Goal: Task Accomplishment & Management: Complete application form

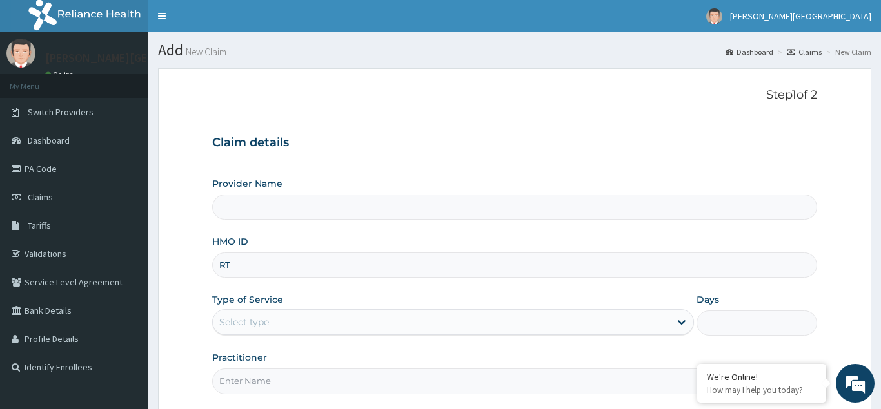
type input "RTM"
type input "[PERSON_NAME][GEOGRAPHIC_DATA]"
type input "RTM/10052/A"
click at [251, 327] on div "Select type" at bounding box center [244, 322] width 50 height 13
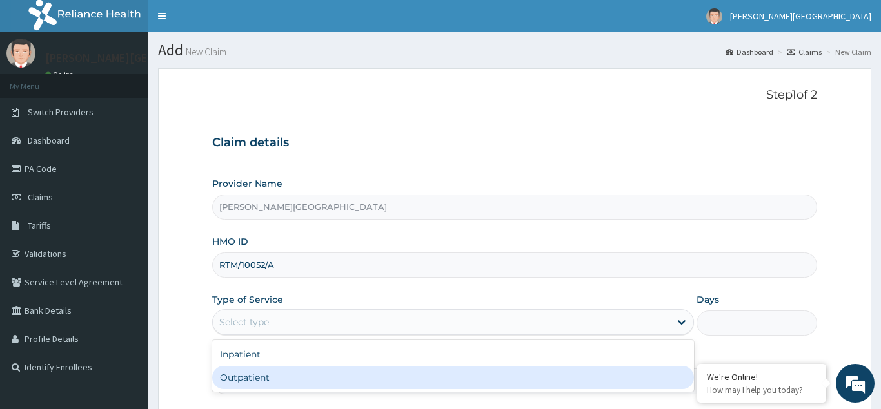
click at [249, 384] on div "Outpatient" at bounding box center [453, 377] width 482 height 23
type input "1"
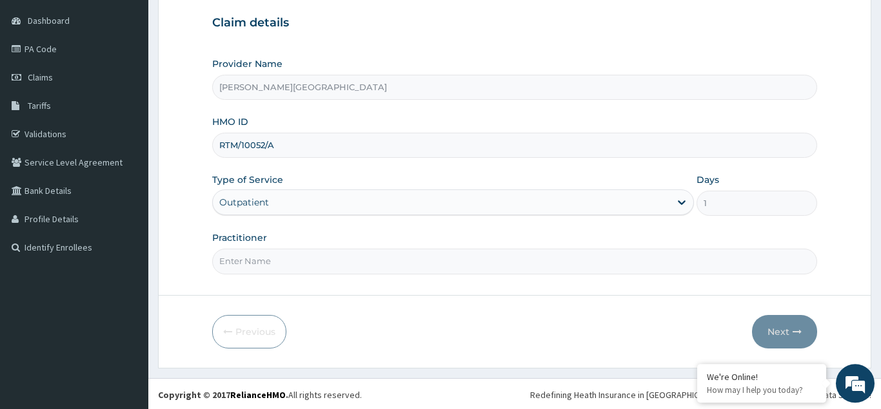
scroll to position [122, 0]
click at [245, 254] on input "Practitioner" at bounding box center [514, 259] width 605 height 25
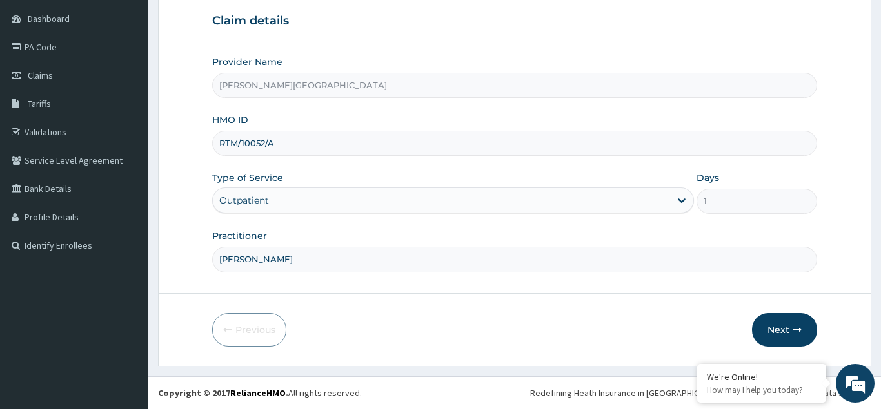
type input "[PERSON_NAME]"
click at [776, 326] on button "Next" at bounding box center [784, 330] width 65 height 34
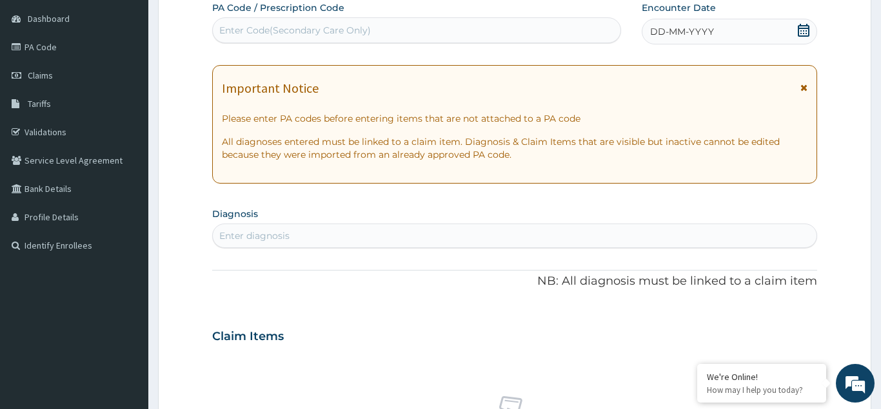
click at [701, 31] on span "DD-MM-YYYY" at bounding box center [682, 31] width 64 height 13
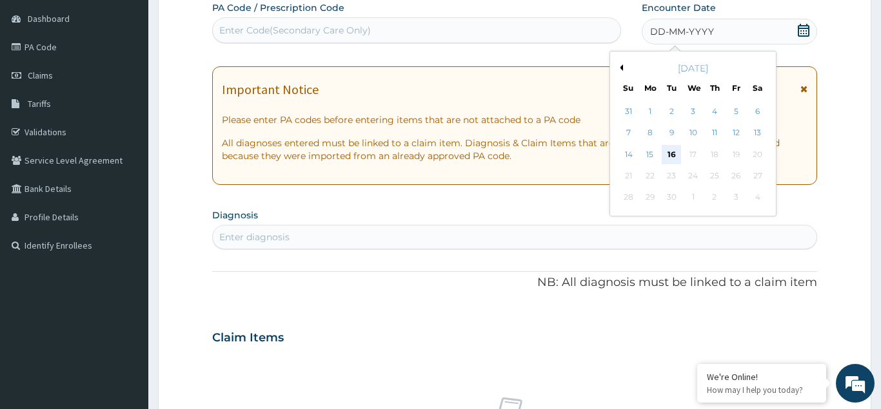
click at [673, 161] on div "16" at bounding box center [671, 154] width 19 height 19
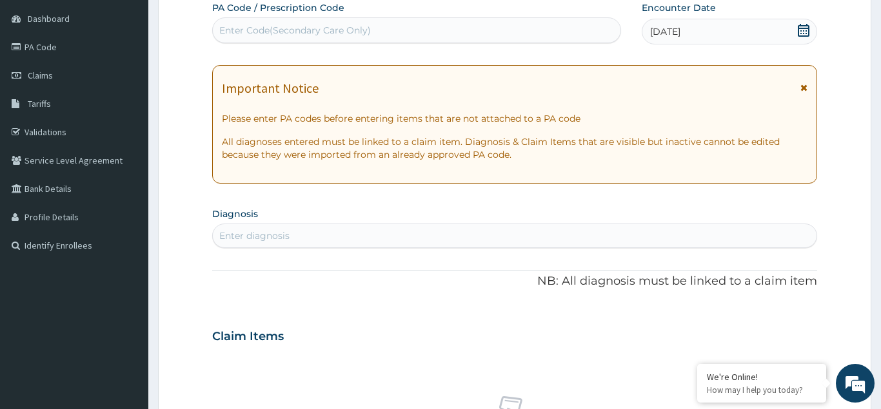
click at [250, 237] on div "Enter diagnosis" at bounding box center [254, 236] width 70 height 13
type input "SEVERE MALA"
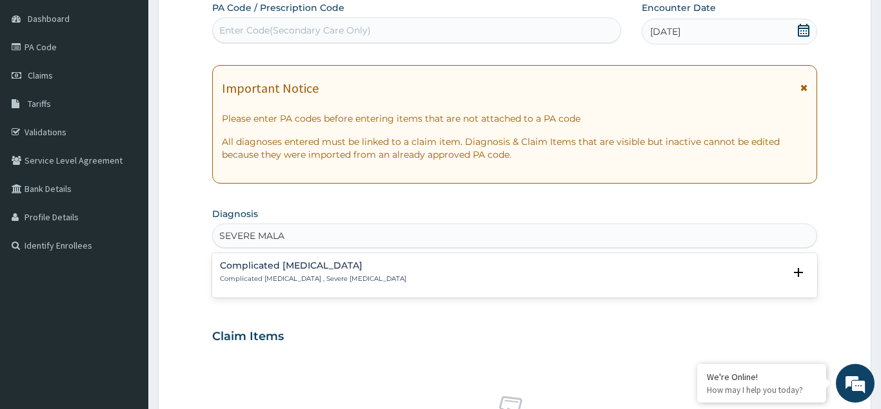
click at [283, 266] on h4 "Complicated [MEDICAL_DATA]" at bounding box center [313, 266] width 186 height 10
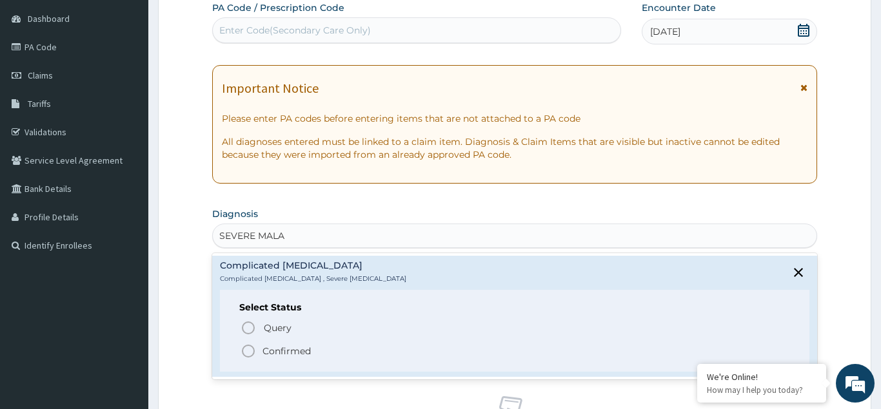
click at [248, 346] on circle "status option filled" at bounding box center [248, 352] width 12 height 12
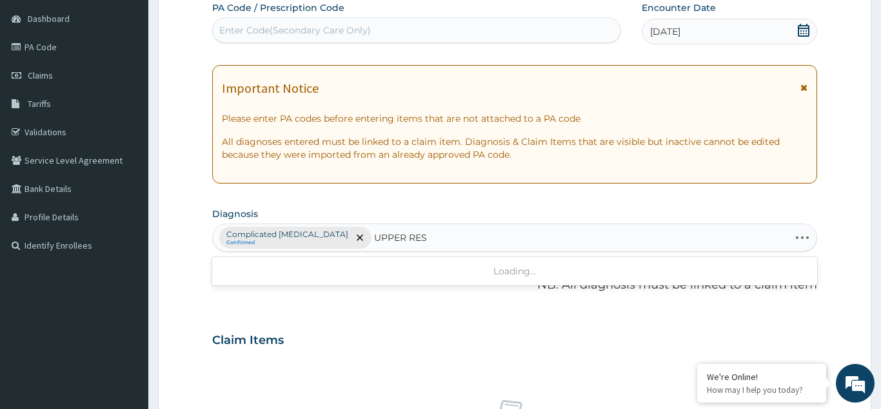
type input "UPPER RESP"
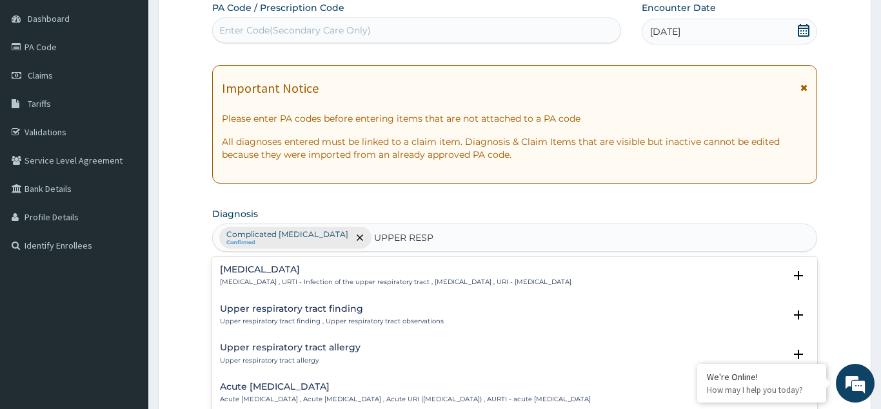
click at [285, 282] on p "[MEDICAL_DATA] , URTI - Infection of the upper respiratory tract , [MEDICAL_DAT…" at bounding box center [395, 282] width 351 height 9
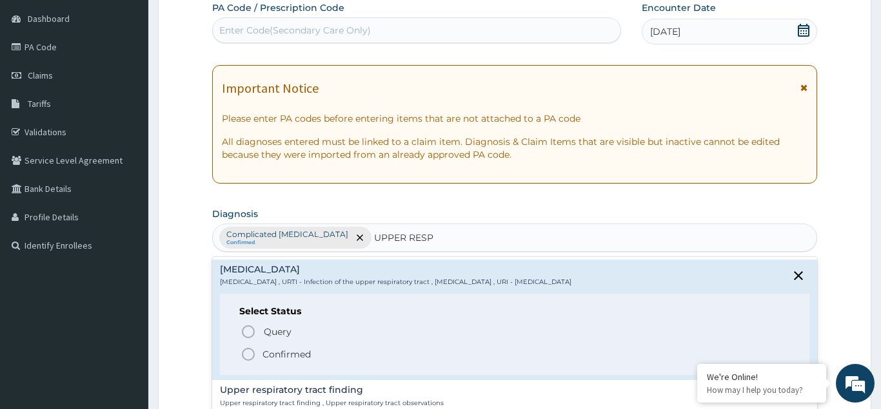
click at [248, 359] on icon "status option filled" at bounding box center [247, 354] width 15 height 15
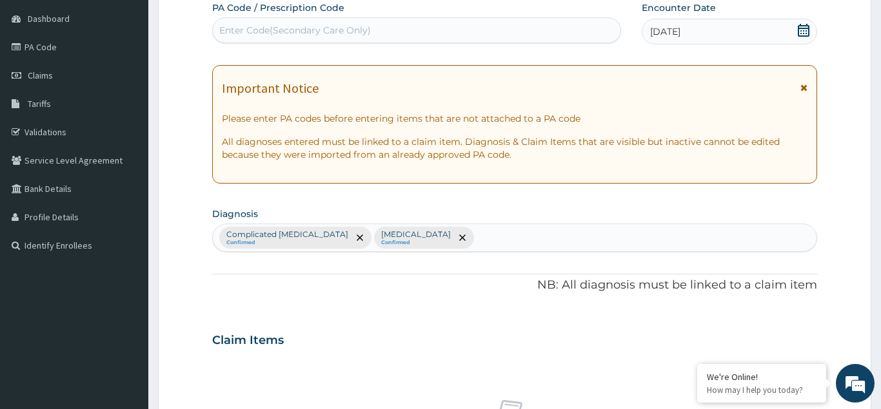
scroll to position [385, 0]
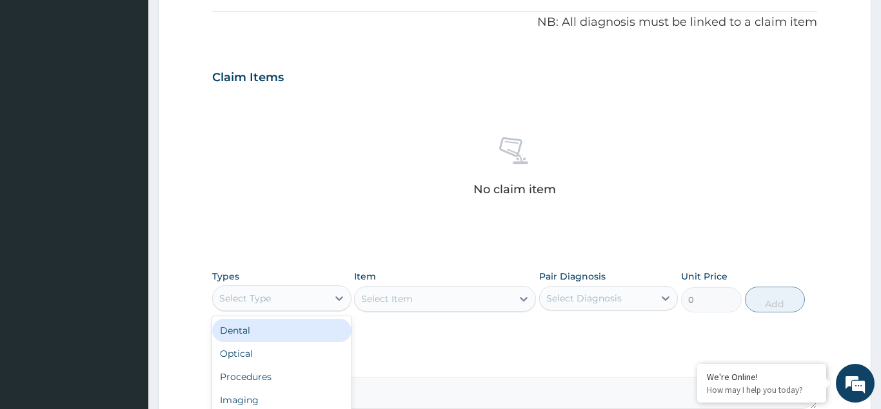
click at [294, 297] on div "Select Type" at bounding box center [270, 298] width 115 height 21
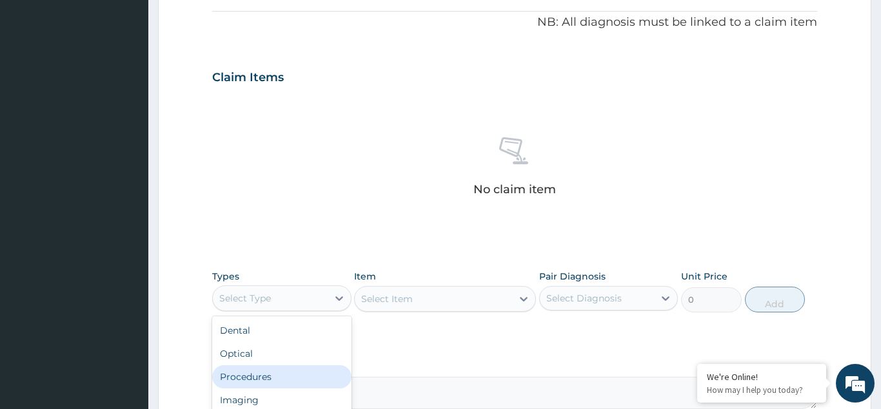
click at [255, 369] on div "Procedures" at bounding box center [281, 377] width 139 height 23
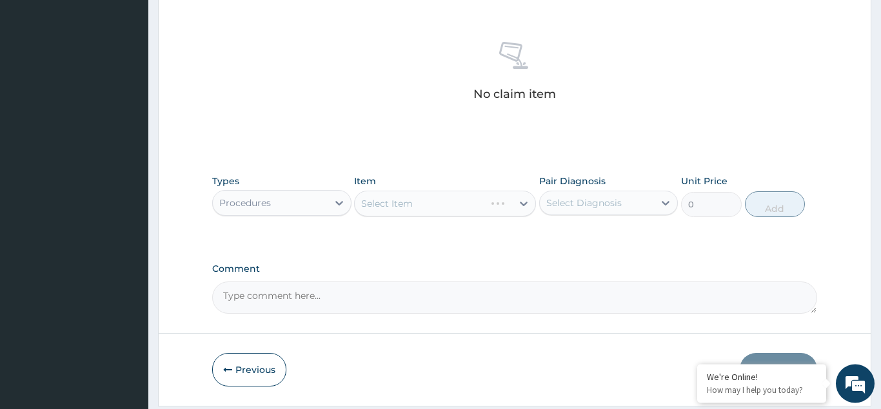
scroll to position [520, 0]
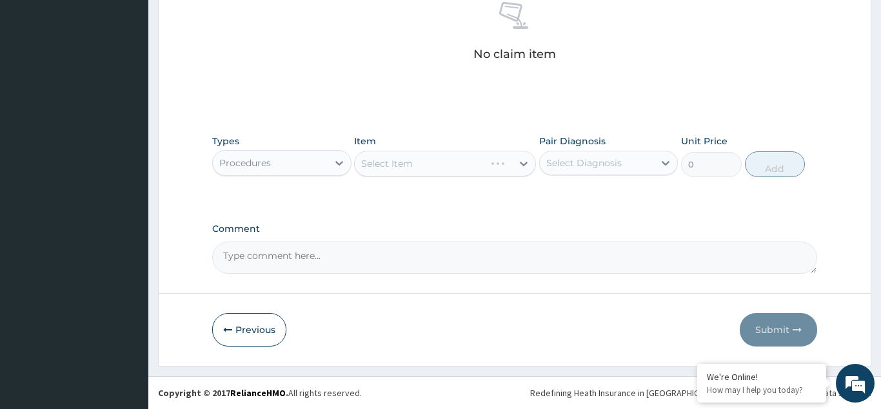
click at [392, 167] on div "Select Item" at bounding box center [445, 164] width 182 height 26
click at [396, 166] on div "Select Item" at bounding box center [445, 164] width 182 height 26
click at [407, 164] on div "Select Item" at bounding box center [445, 164] width 182 height 26
click at [398, 164] on div "Select Item" at bounding box center [445, 164] width 182 height 26
click at [395, 164] on div "Select Item" at bounding box center [445, 164] width 182 height 26
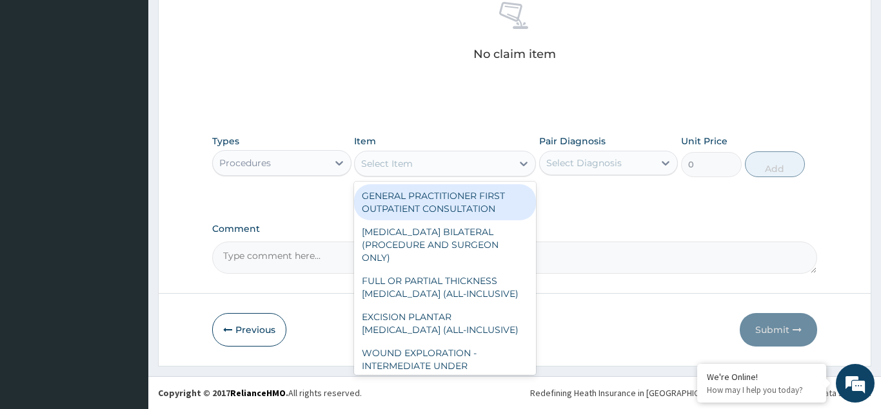
click at [397, 164] on div "Select Item" at bounding box center [387, 163] width 52 height 13
click at [388, 202] on div "GENERAL PRACTITIONER FIRST OUTPATIENT CONSULTATION" at bounding box center [445, 202] width 182 height 36
type input "4500"
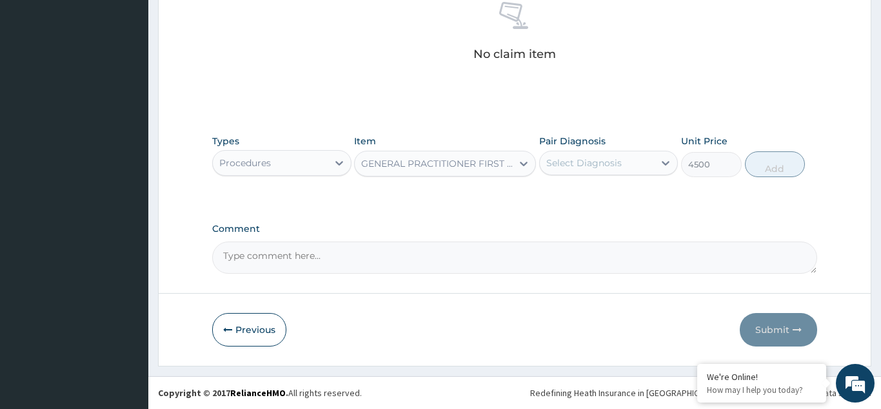
click at [581, 159] on div "Select Diagnosis" at bounding box center [583, 163] width 75 height 13
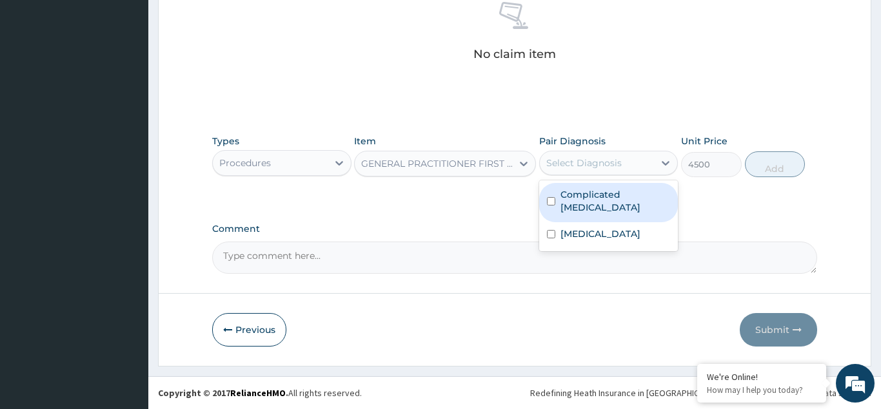
click at [551, 186] on div "Complicated [MEDICAL_DATA]" at bounding box center [608, 202] width 139 height 39
checkbox input "true"
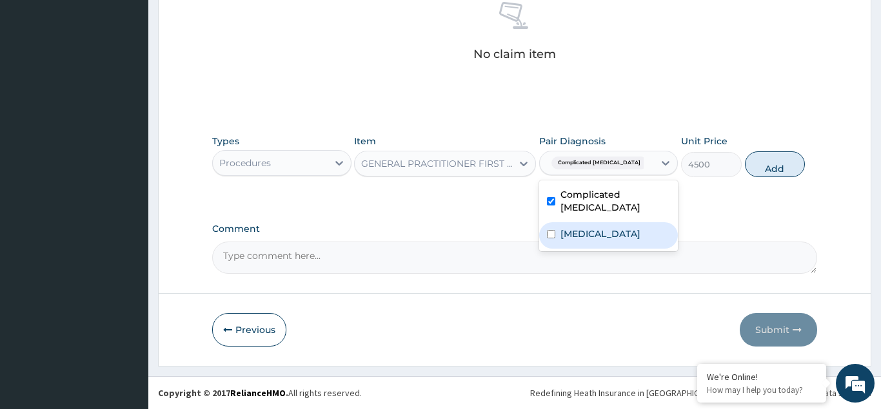
drag, startPoint x: 548, startPoint y: 227, endPoint x: 807, endPoint y: 181, distance: 263.3
click at [549, 230] on input "checkbox" at bounding box center [551, 234] width 8 height 8
checkbox input "true"
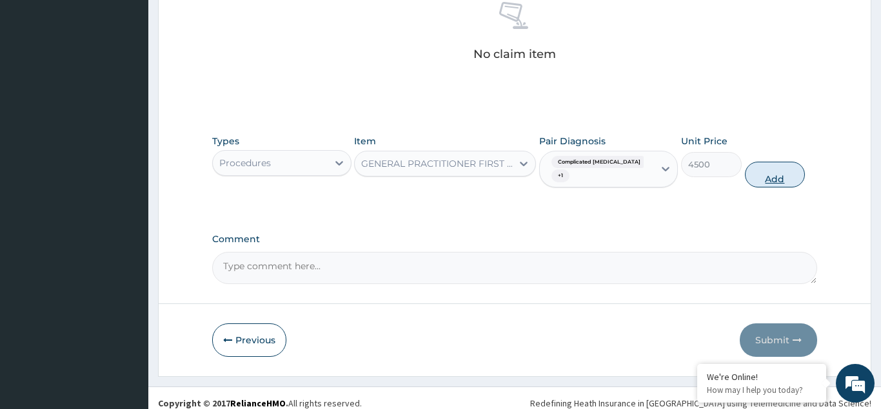
click at [780, 168] on button "Add" at bounding box center [775, 175] width 61 height 26
type input "0"
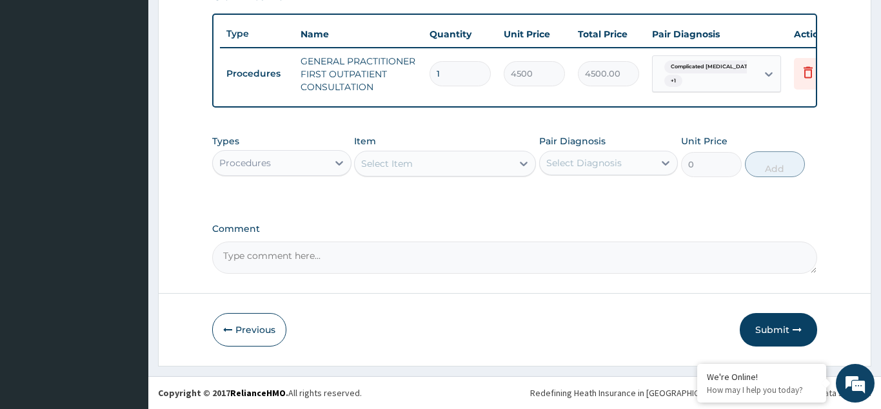
click at [270, 161] on div "Procedures" at bounding box center [245, 163] width 52 height 13
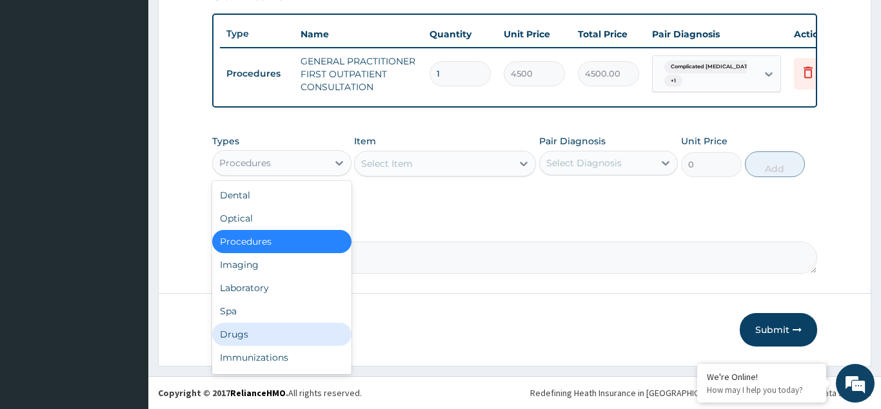
click at [236, 329] on div "Drugs" at bounding box center [281, 334] width 139 height 23
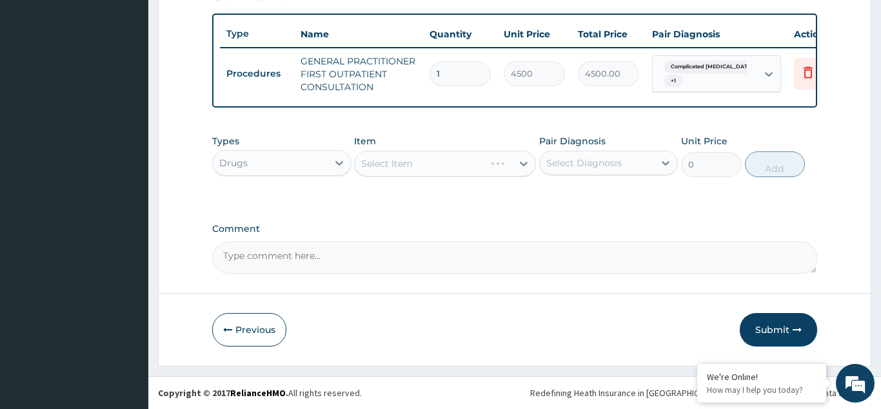
click at [390, 166] on div "Select Item" at bounding box center [445, 164] width 182 height 26
click at [397, 164] on div "Select Item" at bounding box center [445, 164] width 182 height 26
click at [382, 164] on div "Select Item" at bounding box center [445, 164] width 182 height 26
click at [389, 164] on div "Select Item" at bounding box center [445, 164] width 182 height 26
click at [378, 161] on div "Select Item" at bounding box center [445, 164] width 182 height 26
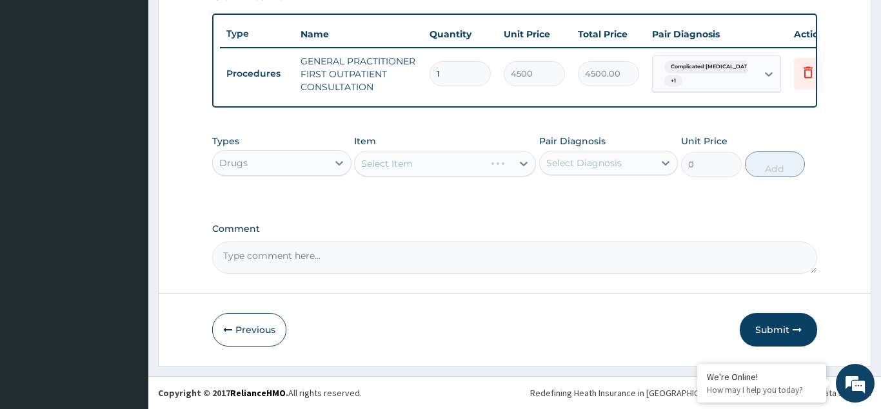
click at [393, 163] on div "Select Item" at bounding box center [445, 164] width 182 height 26
click at [410, 166] on div "Select Item" at bounding box center [445, 164] width 182 height 26
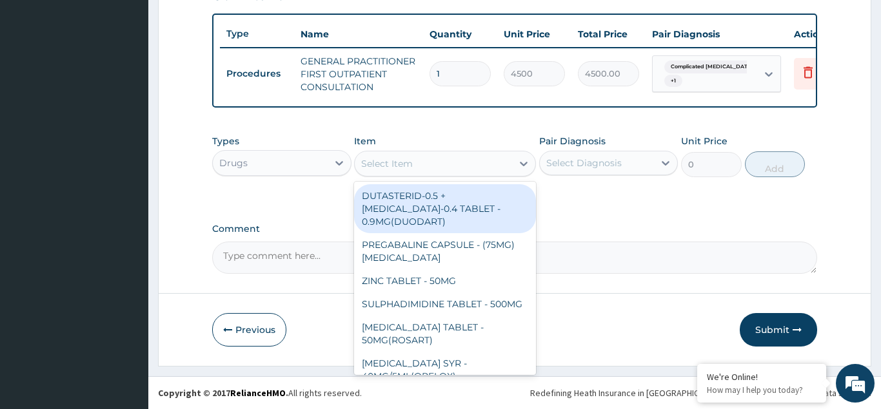
click at [398, 164] on div "Select Item" at bounding box center [387, 163] width 52 height 13
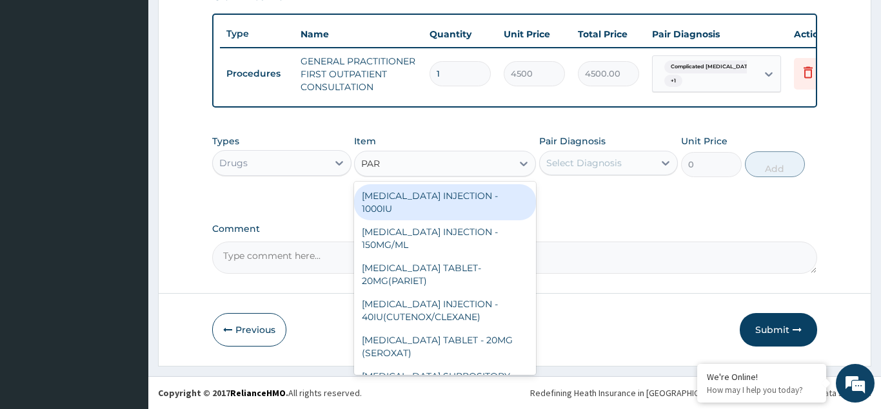
type input "PARA"
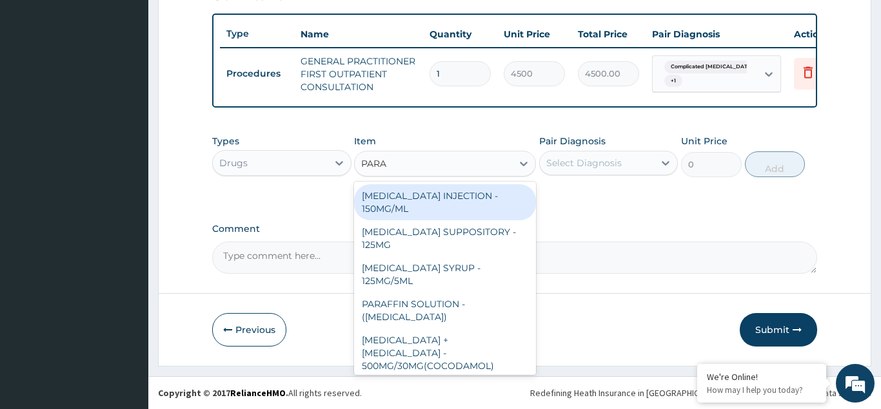
click at [437, 193] on div "[MEDICAL_DATA] INJECTION - 150MG/ML" at bounding box center [445, 202] width 182 height 36
type input "640"
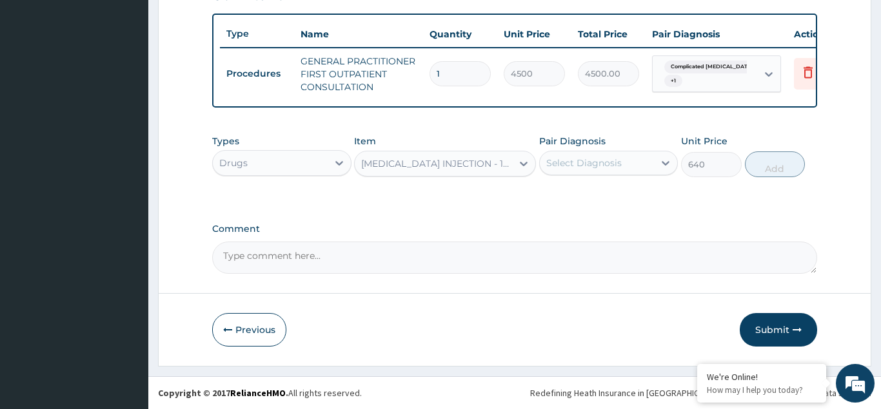
click at [587, 159] on div "Select Diagnosis" at bounding box center [583, 163] width 75 height 13
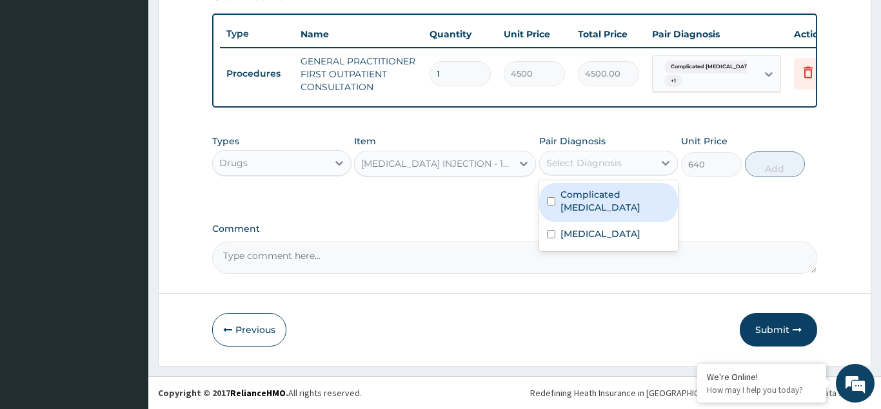
click at [552, 197] on input "checkbox" at bounding box center [551, 201] width 8 height 8
checkbox input "true"
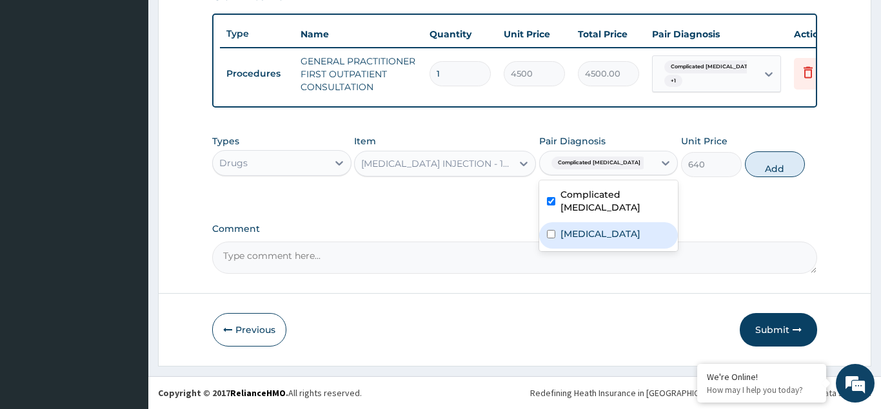
drag, startPoint x: 550, startPoint y: 225, endPoint x: 807, endPoint y: 172, distance: 262.1
click at [556, 222] on div "[MEDICAL_DATA]" at bounding box center [608, 235] width 139 height 26
checkbox input "true"
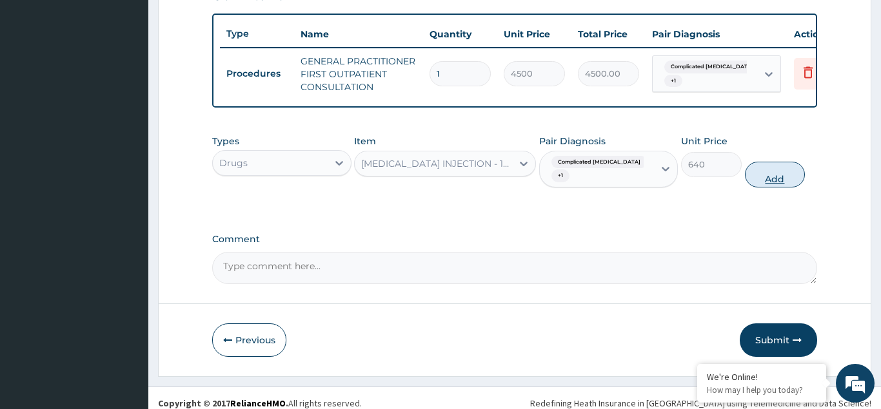
click at [779, 168] on button "Add" at bounding box center [775, 175] width 61 height 26
type input "0"
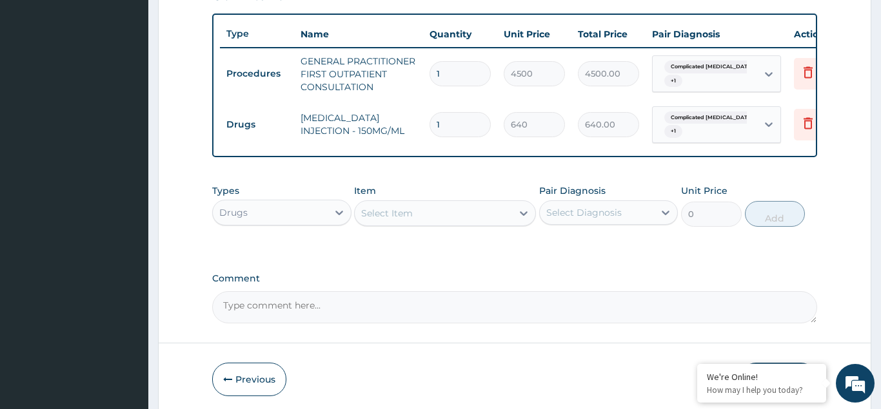
type input "0.00"
type input "4"
type input "2560.00"
type input "4"
click at [386, 208] on div "Select Item" at bounding box center [387, 213] width 52 height 13
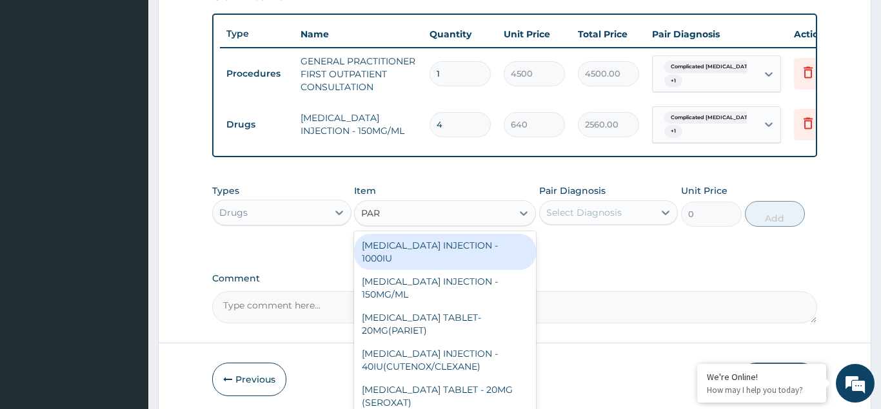
type input "PARA"
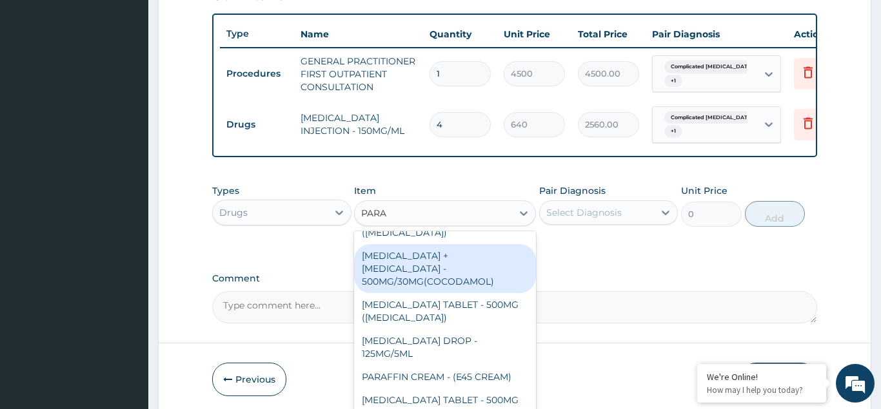
scroll to position [139, 0]
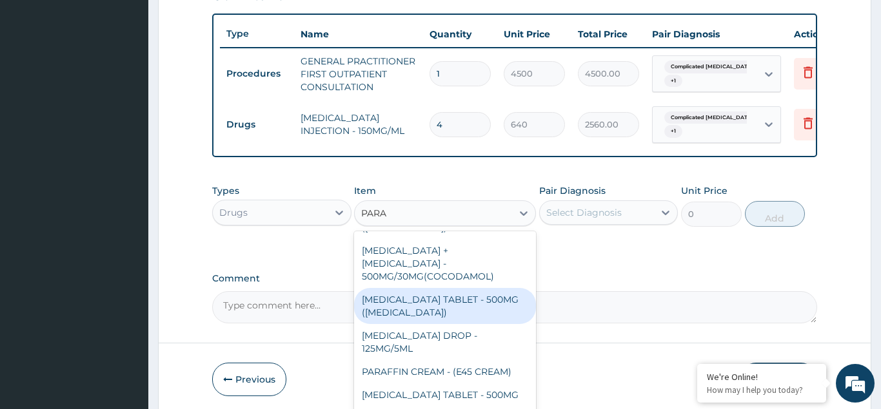
click at [476, 288] on div "[MEDICAL_DATA] TABLET - 500MG ([MEDICAL_DATA])" at bounding box center [445, 306] width 182 height 36
type input "48"
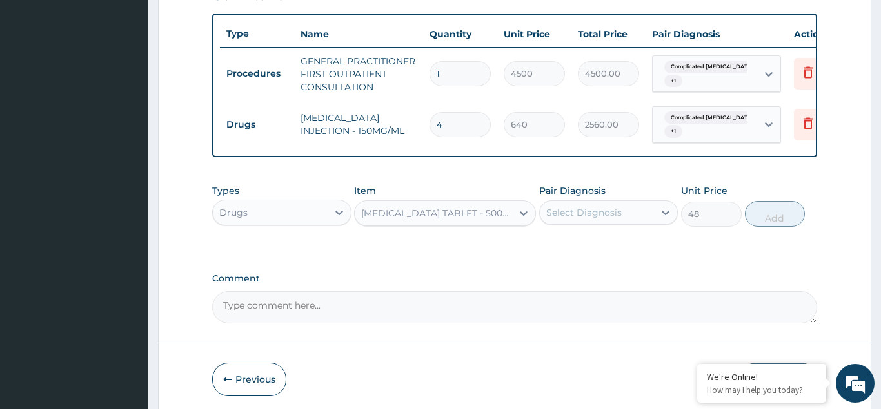
drag, startPoint x: 580, startPoint y: 205, endPoint x: 571, endPoint y: 226, distance: 22.5
click at [580, 205] on div "Select Diagnosis" at bounding box center [597, 212] width 115 height 21
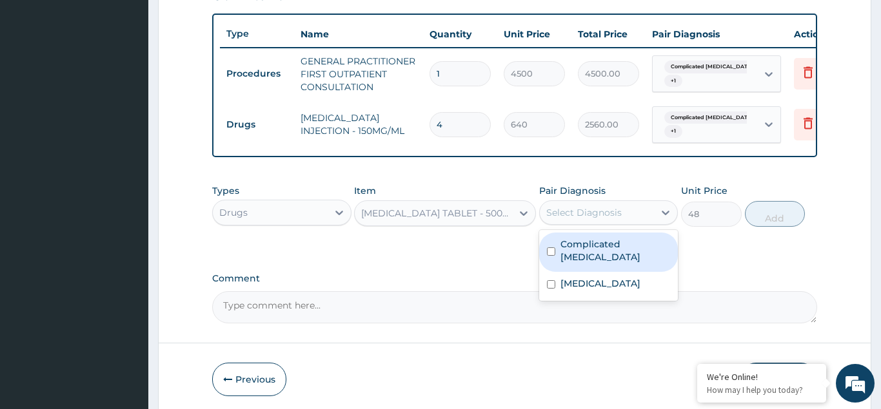
click at [549, 248] on input "checkbox" at bounding box center [551, 252] width 8 height 8
checkbox input "true"
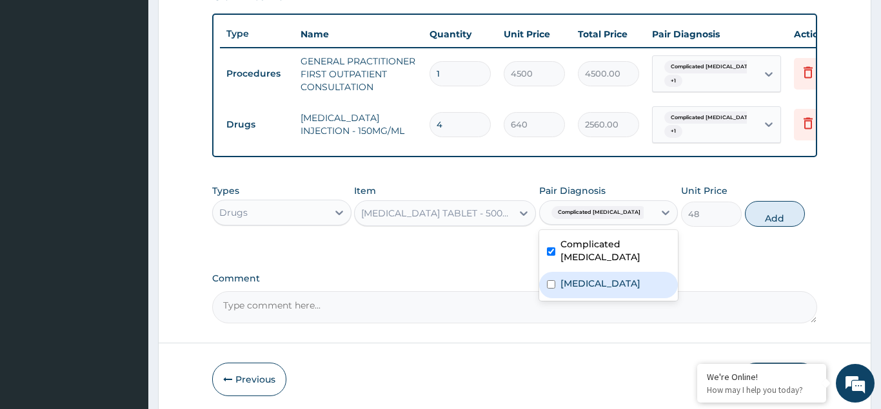
click at [551, 281] on input "checkbox" at bounding box center [551, 284] width 8 height 8
checkbox input "true"
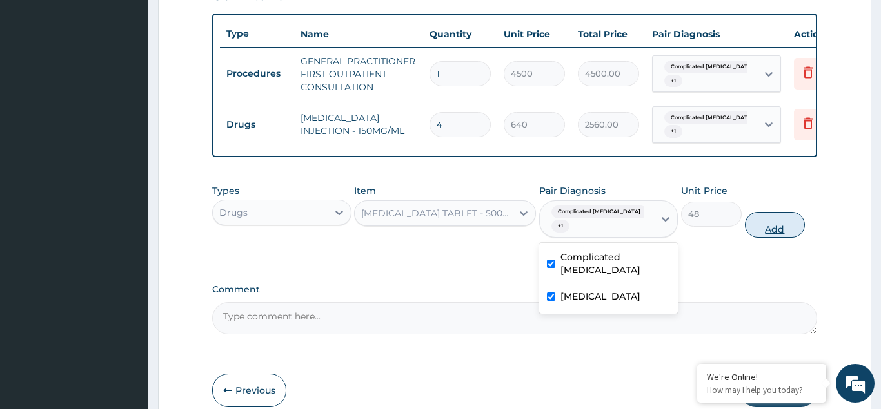
click at [766, 219] on button "Add" at bounding box center [775, 225] width 61 height 26
type input "0"
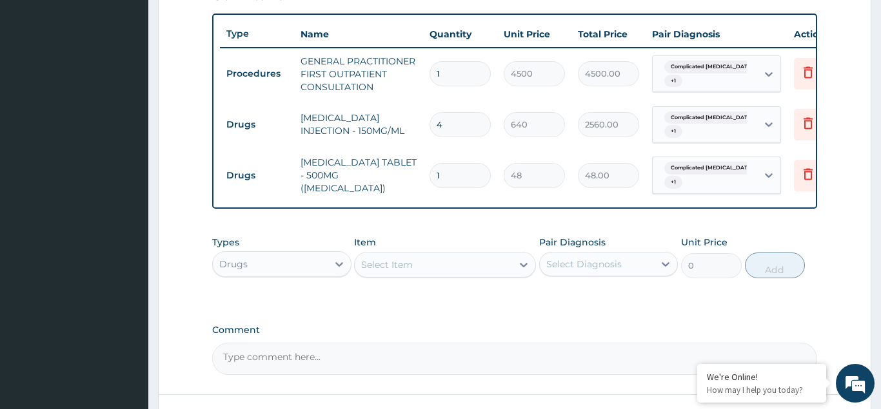
type input "0.00"
type input "3"
type input "144.00"
type input "30"
type input "1440.00"
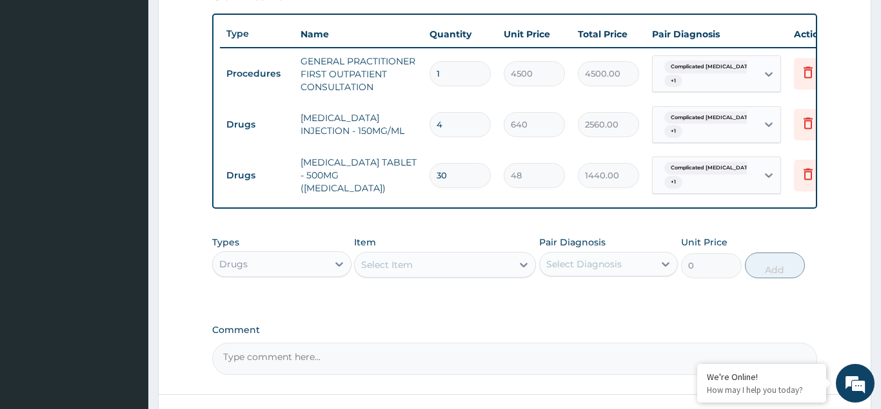
type input "30"
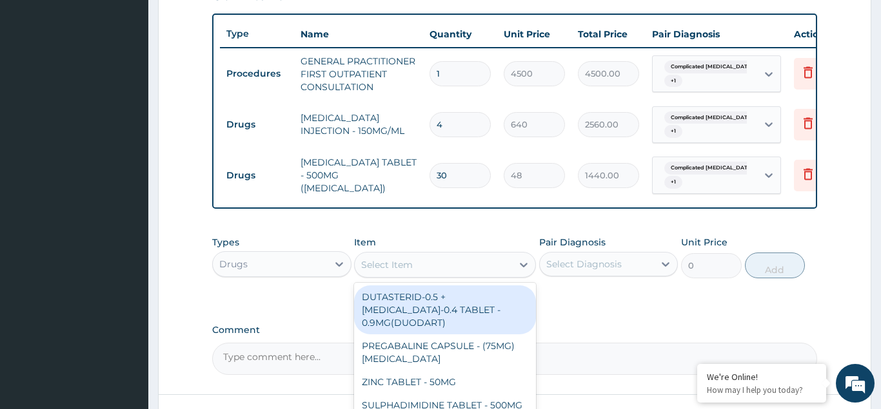
click at [380, 266] on div "Select Item" at bounding box center [387, 265] width 52 height 13
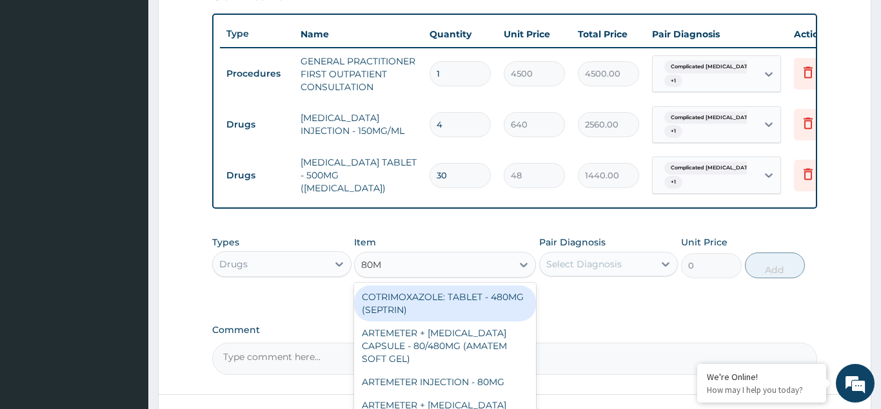
type input "80MG"
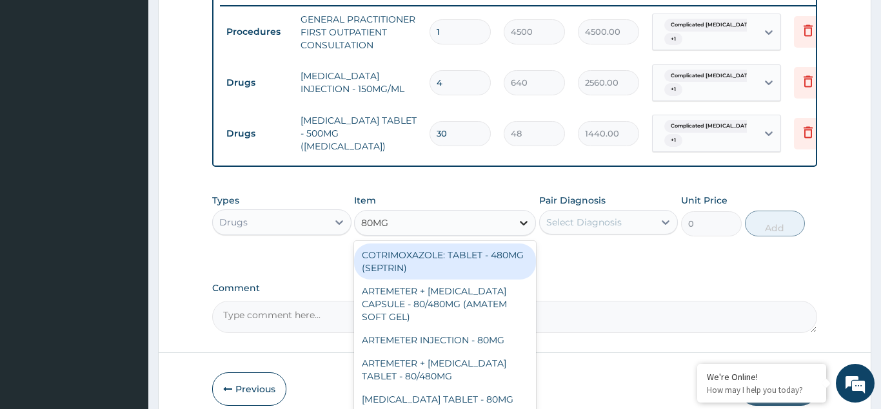
scroll to position [532, 0]
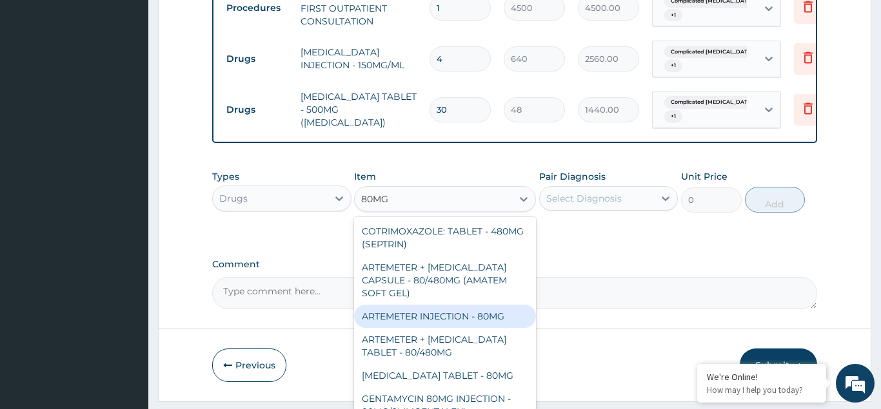
click at [451, 317] on div "ARTEMETER INJECTION - 80MG" at bounding box center [445, 316] width 182 height 23
type input "544"
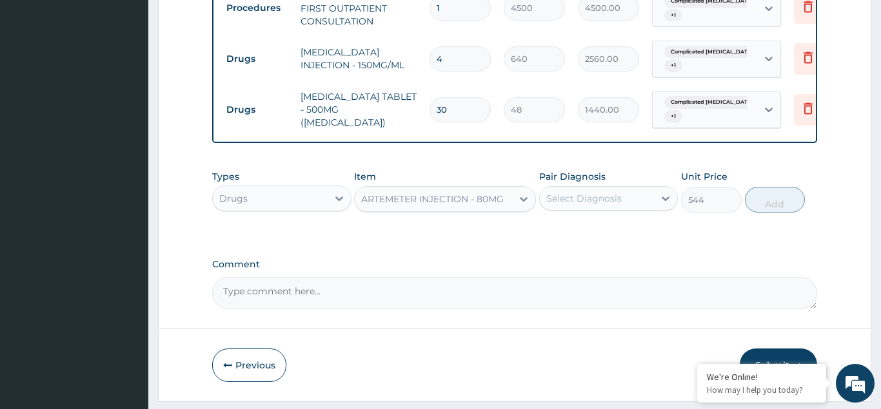
click at [583, 198] on div "Select Diagnosis" at bounding box center [583, 198] width 75 height 13
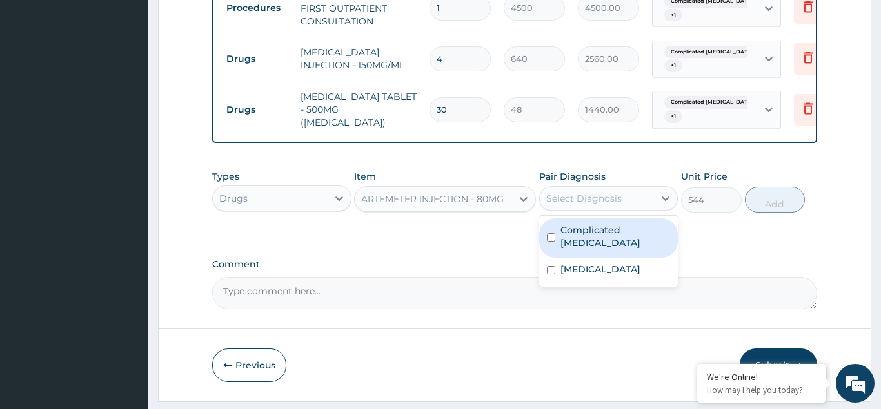
click at [558, 224] on div "Complicated [MEDICAL_DATA]" at bounding box center [608, 238] width 139 height 39
checkbox input "true"
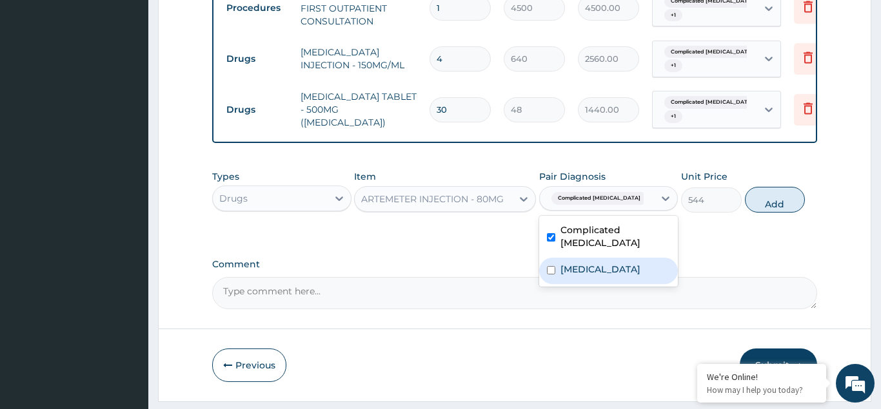
click at [549, 258] on div "[MEDICAL_DATA]" at bounding box center [608, 271] width 139 height 26
checkbox input "true"
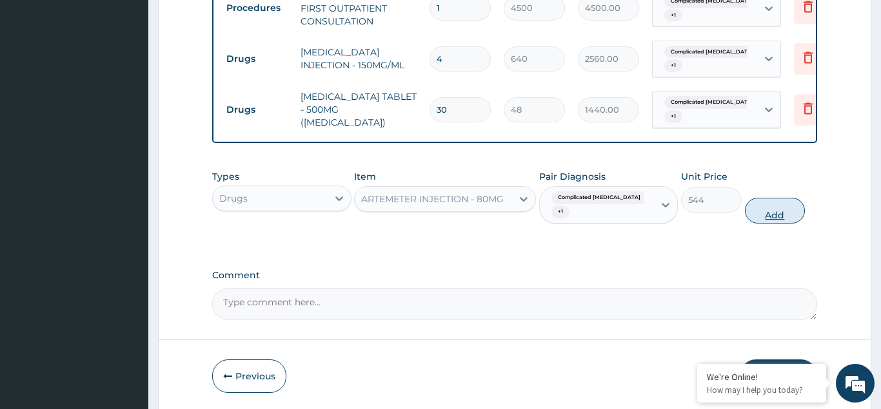
click at [768, 202] on button "Add" at bounding box center [775, 211] width 61 height 26
type input "0"
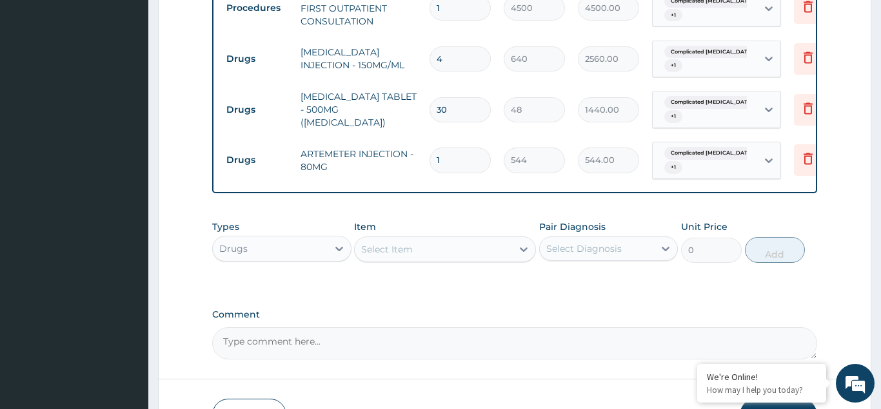
type input "0.00"
type input "3"
type input "1632.00"
type input "3"
click at [413, 244] on div "Select Item" at bounding box center [433, 249] width 157 height 21
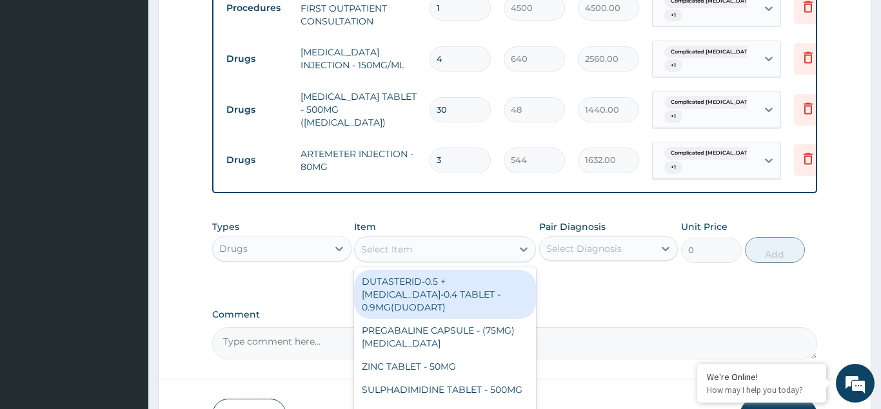
type input "5"
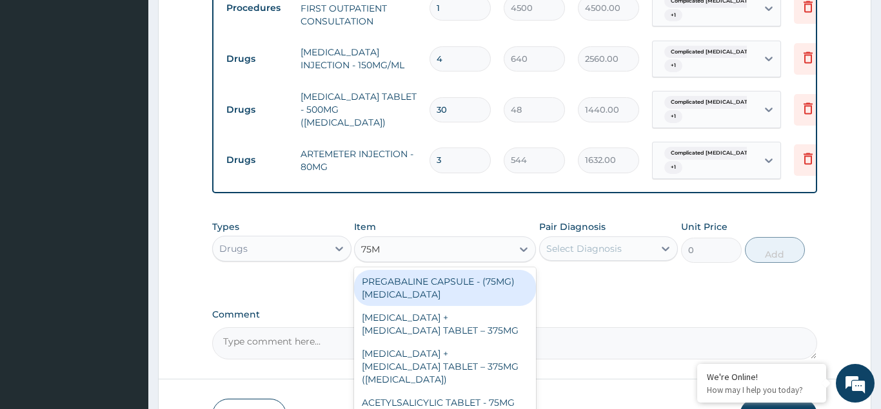
type input "75MG"
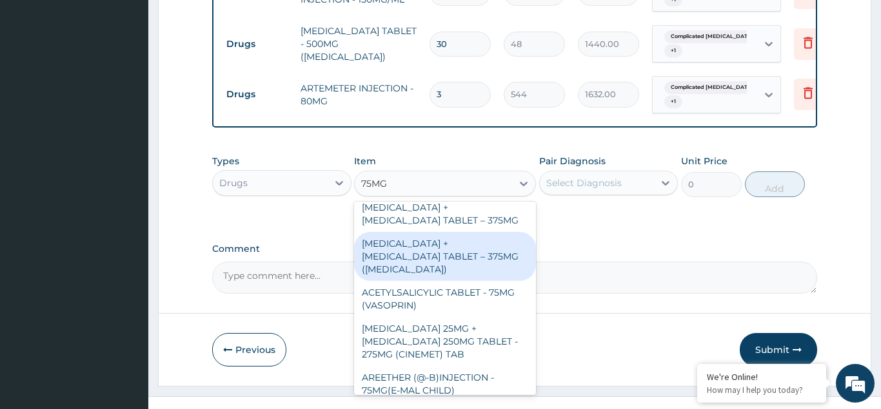
scroll to position [70, 0]
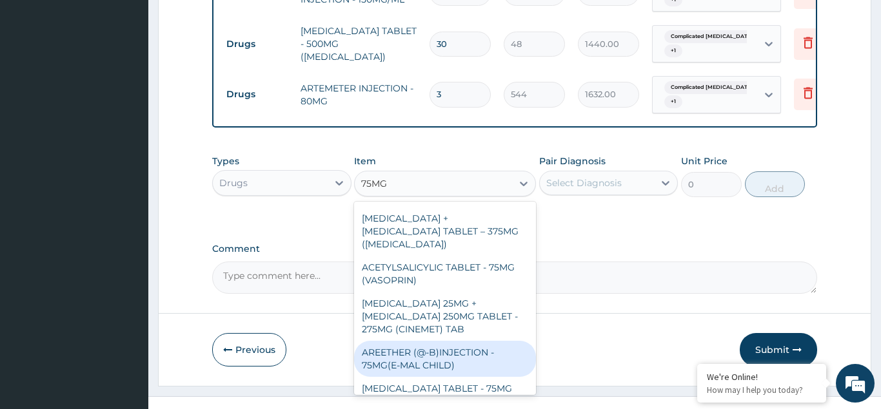
click at [424, 344] on div "AREETHER (@-B)INJECTION - 75MG(E-MAL CHILD)" at bounding box center [445, 359] width 182 height 36
type input "1376"
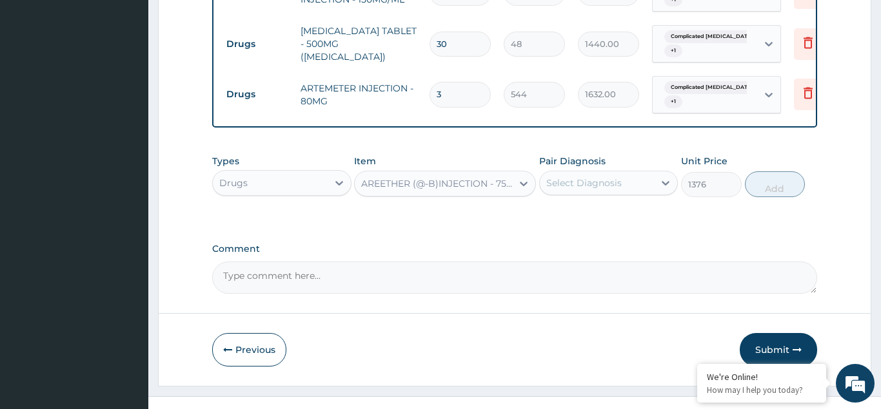
click at [555, 179] on div "Select Diagnosis" at bounding box center [583, 183] width 75 height 13
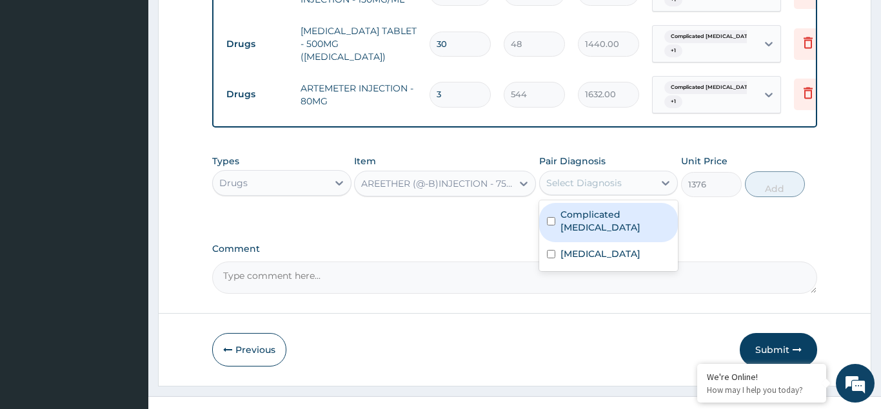
click at [551, 210] on div "Complicated [MEDICAL_DATA]" at bounding box center [608, 222] width 139 height 39
checkbox input "true"
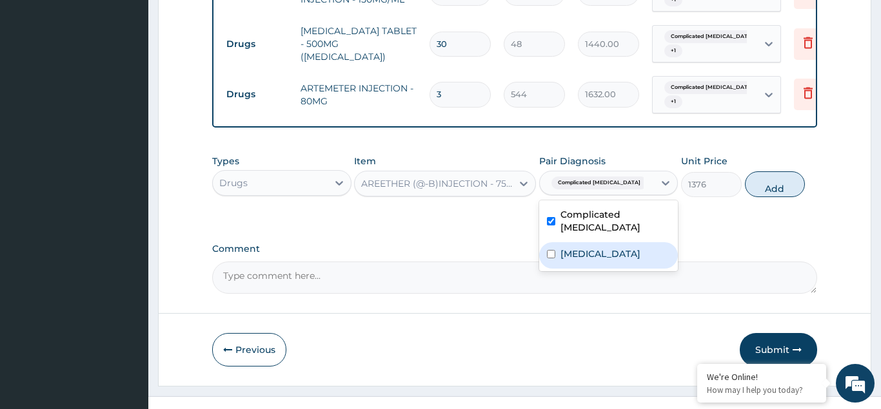
click at [553, 250] on input "checkbox" at bounding box center [551, 254] width 8 height 8
checkbox input "true"
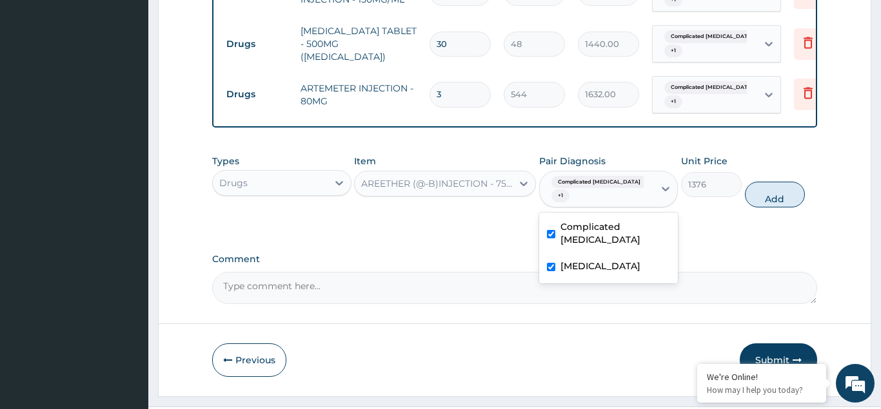
click at [770, 182] on button "Add" at bounding box center [775, 195] width 61 height 26
type input "0"
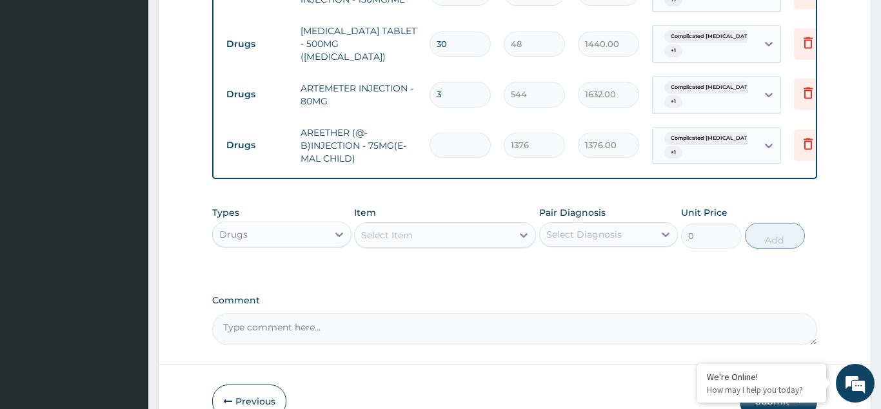
type input "0.00"
type input "3"
type input "4128.00"
type input "3"
click at [801, 96] on icon at bounding box center [807, 92] width 15 height 15
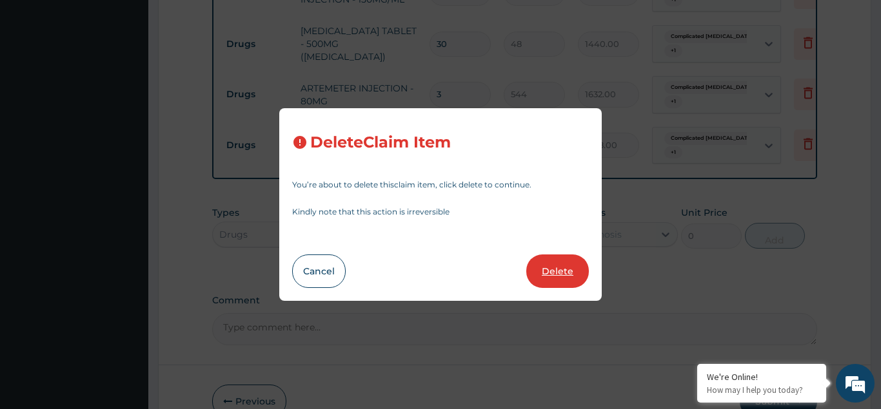
click at [548, 268] on button "Delete" at bounding box center [557, 272] width 63 height 34
type input "1376"
type input "4128.00"
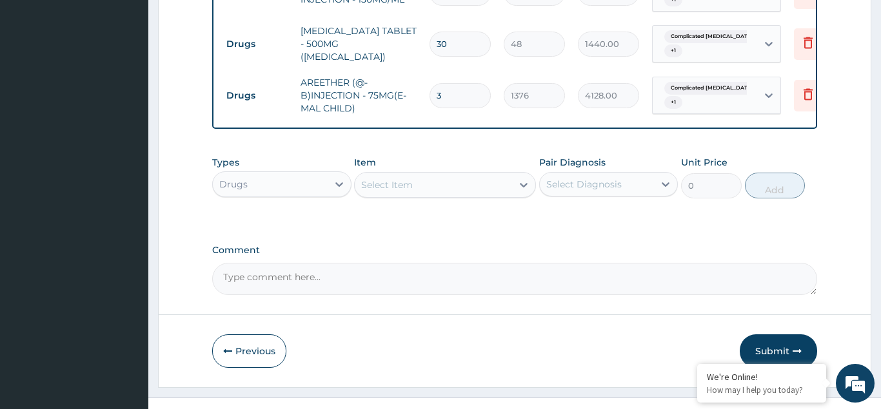
click at [382, 184] on div "Select Item" at bounding box center [387, 185] width 52 height 13
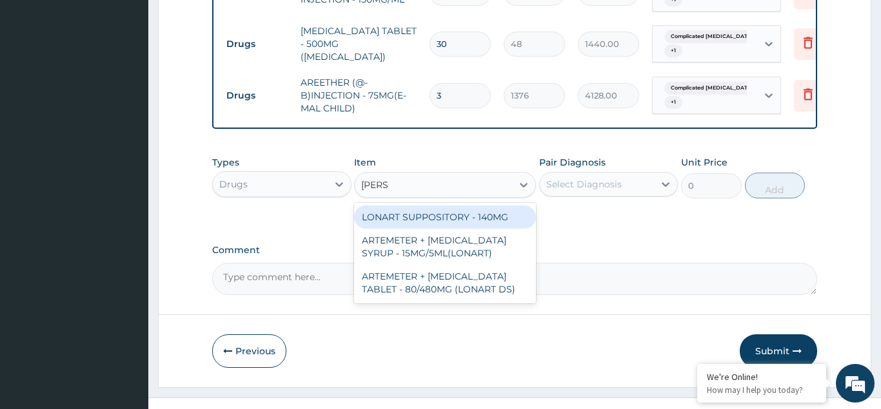
type input "LONAR"
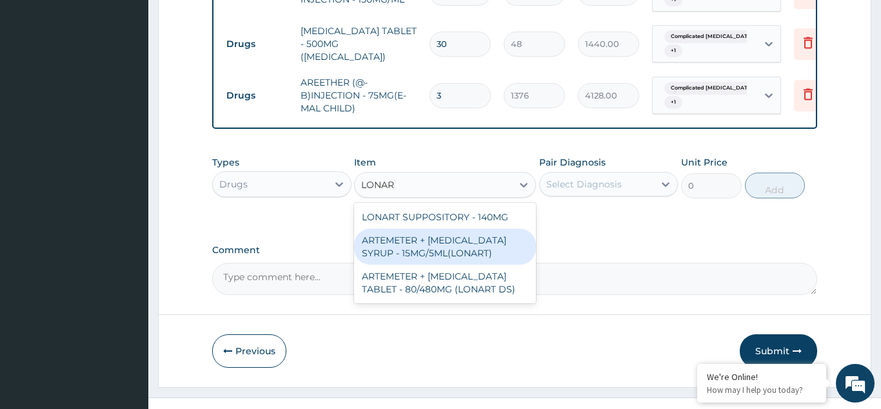
click at [454, 244] on div "ARTEMETER + [MEDICAL_DATA] SYRUP - 15MG/5ML(LONART)" at bounding box center [445, 247] width 182 height 36
type input "1920"
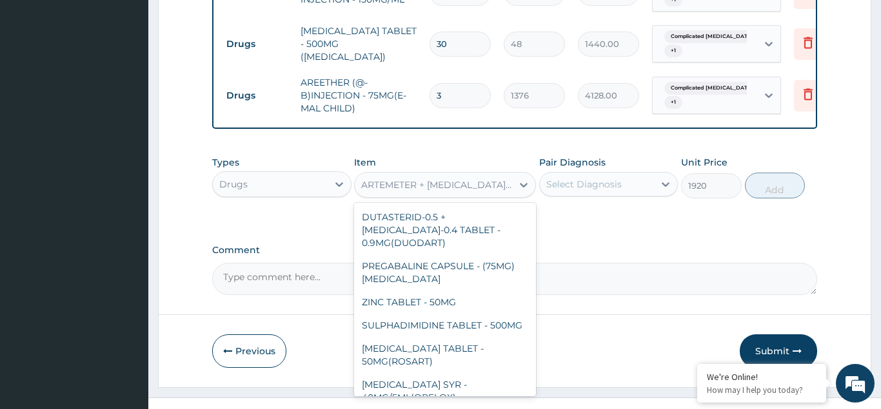
click at [490, 186] on div "ARTEMETER + [MEDICAL_DATA] SYRUP - 15MG/5ML(LONART)" at bounding box center [437, 185] width 152 height 13
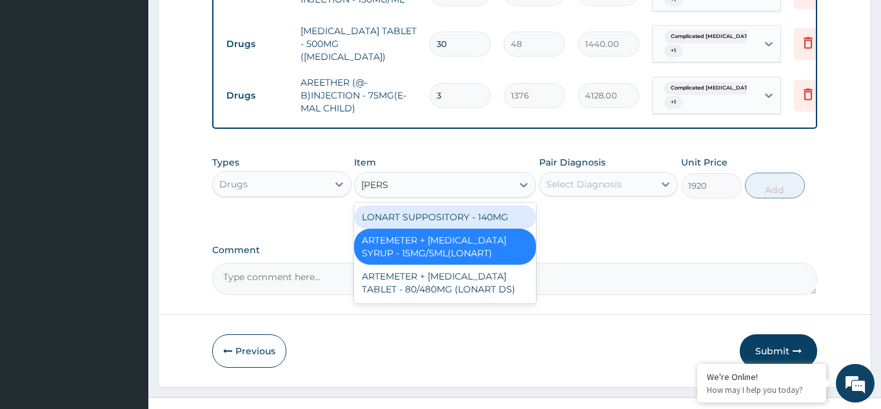
scroll to position [0, 0]
type input "LONAR"
click at [412, 213] on div "LONART SUPPOSITORY - 140MG" at bounding box center [445, 217] width 182 height 23
type input "217.60000000000002"
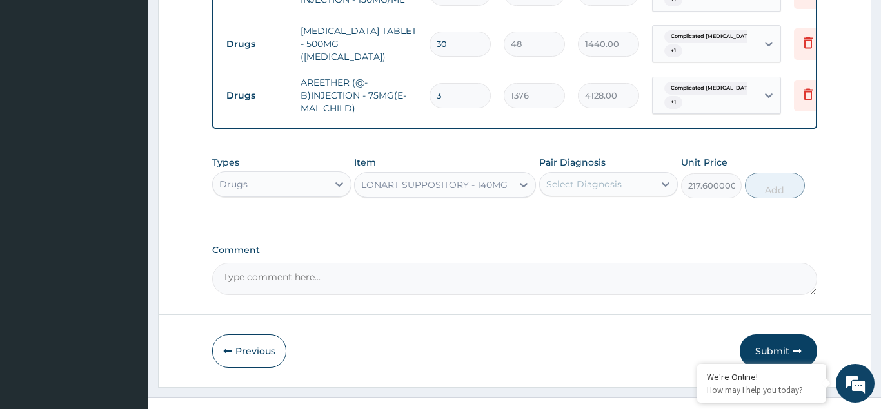
click at [554, 181] on div "Select Diagnosis" at bounding box center [583, 184] width 75 height 13
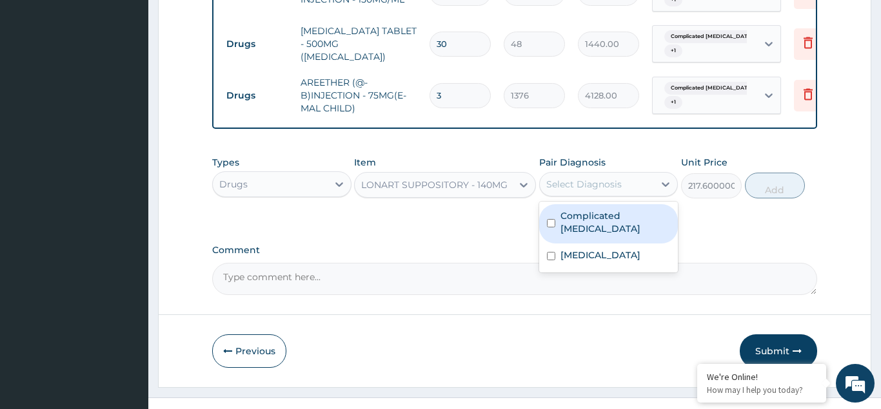
drag, startPoint x: 551, startPoint y: 206, endPoint x: 551, endPoint y: 240, distance: 34.8
click at [551, 213] on div "Complicated [MEDICAL_DATA]" at bounding box center [608, 223] width 139 height 39
checkbox input "true"
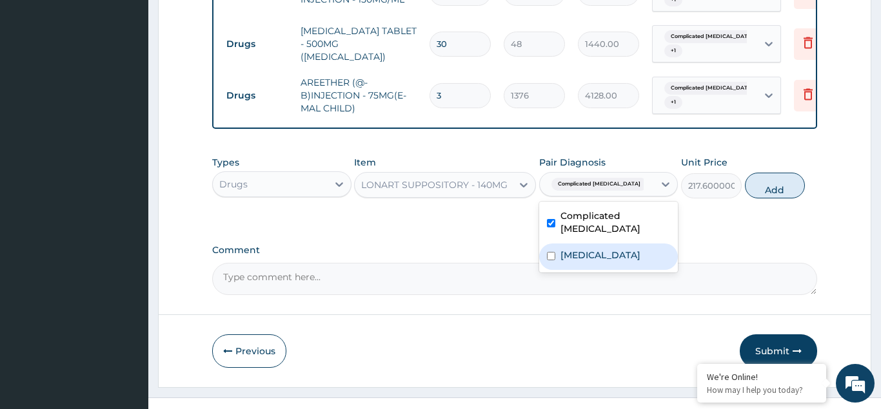
click at [553, 252] on input "checkbox" at bounding box center [551, 256] width 8 height 8
checkbox input "true"
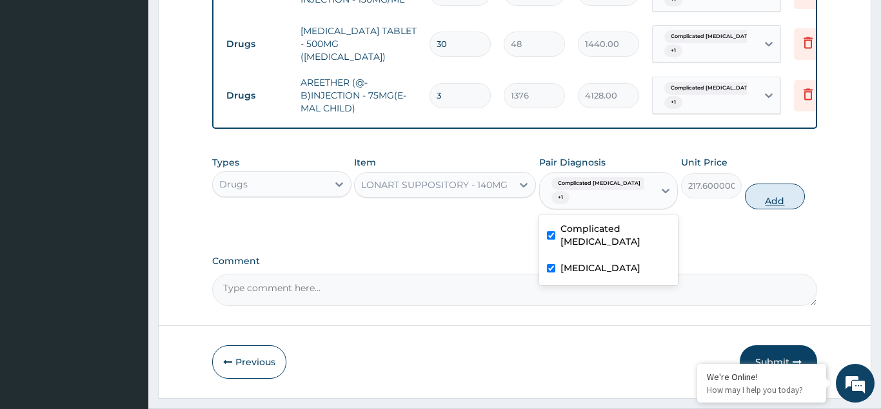
click at [781, 184] on button "Add" at bounding box center [775, 197] width 61 height 26
type input "0"
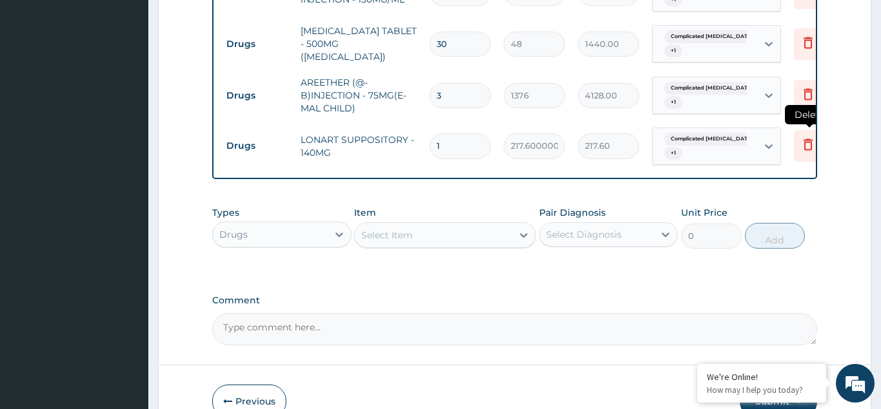
click at [807, 145] on icon at bounding box center [807, 144] width 15 height 15
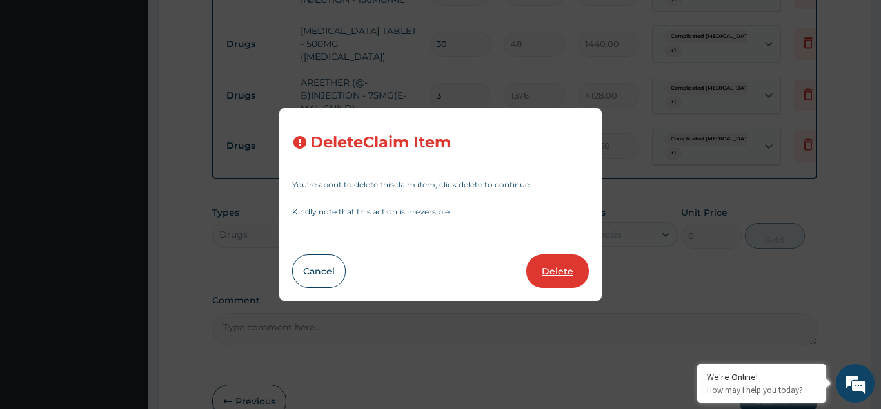
click at [544, 264] on button "Delete" at bounding box center [557, 272] width 63 height 34
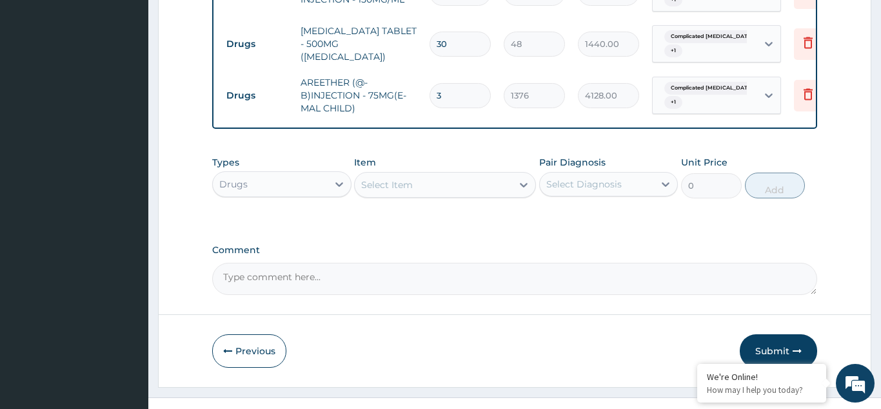
click at [383, 186] on div "Select Item" at bounding box center [387, 185] width 52 height 13
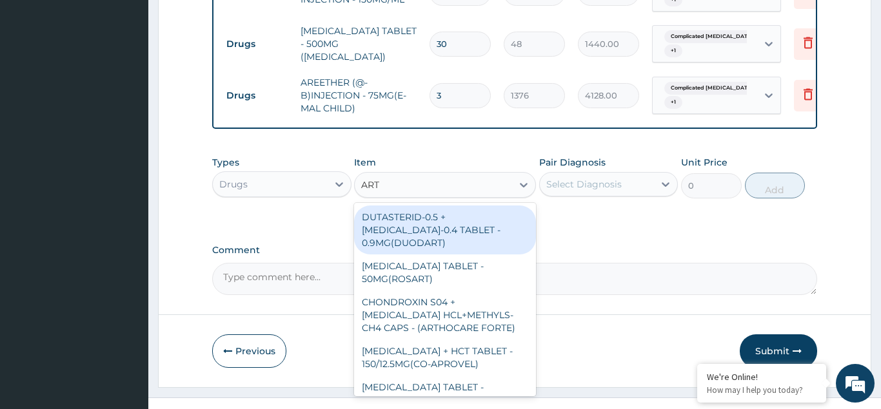
type input "ARTH"
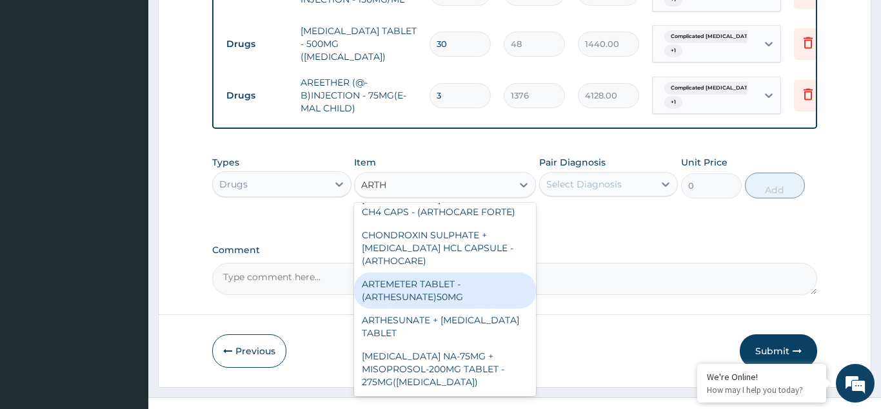
scroll to position [618, 0]
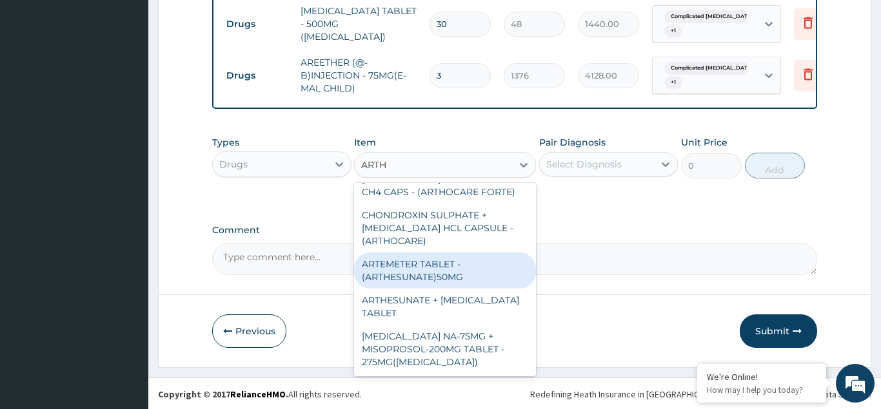
click at [436, 268] on div "ARTEMETER TABLET - (ARTHESUNATE)50MG" at bounding box center [445, 271] width 182 height 36
type input "118.4"
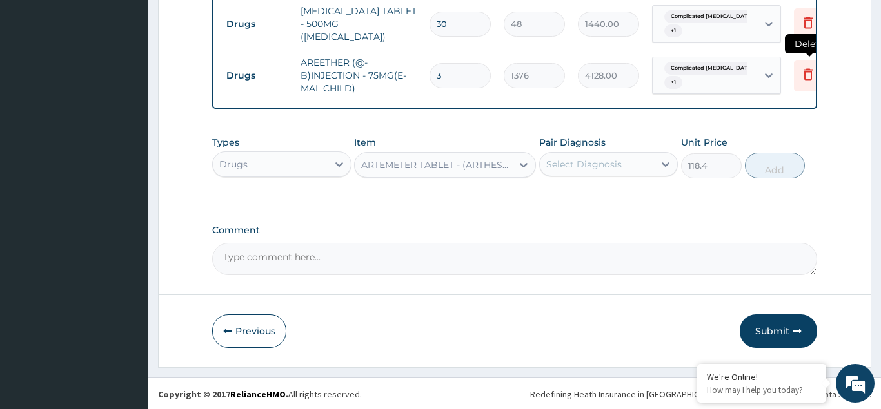
click at [805, 68] on icon at bounding box center [807, 73] width 15 height 15
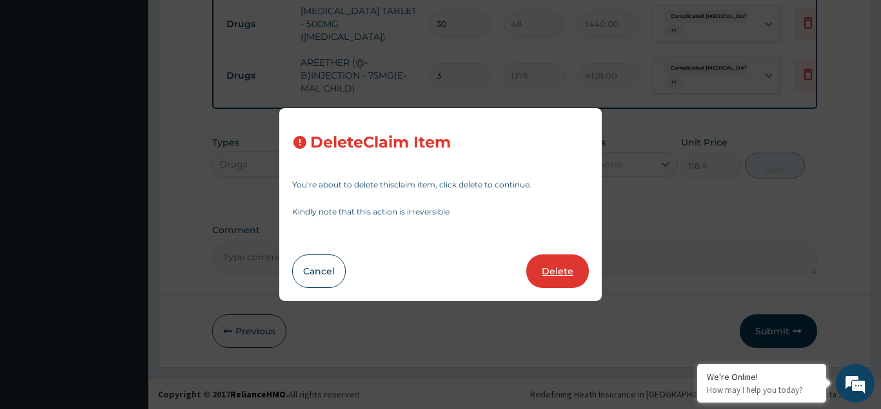
click at [563, 266] on button "Delete" at bounding box center [557, 272] width 63 height 34
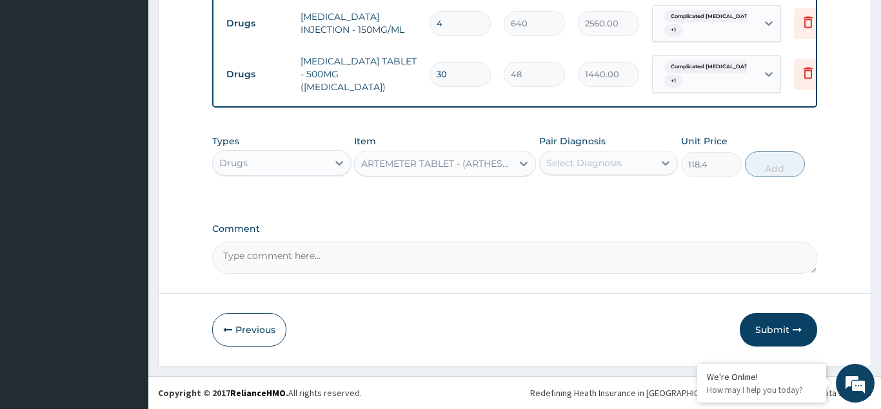
scroll to position [566, 0]
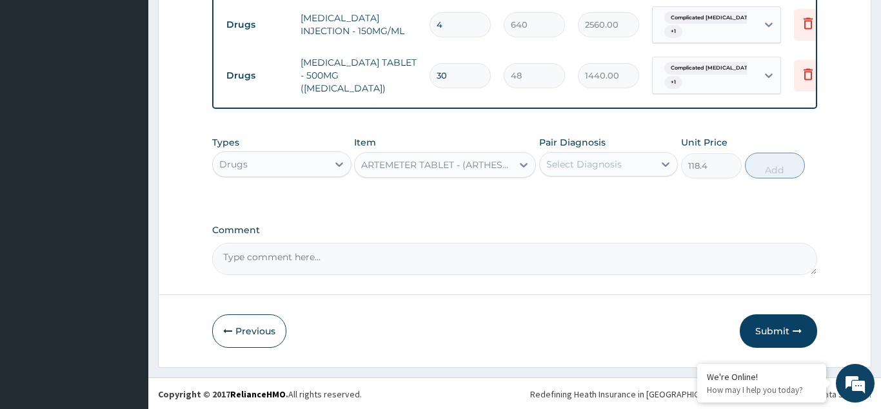
click at [406, 157] on div "ARTEMETER TABLET - (ARTHESUNATE)50MG" at bounding box center [433, 165] width 157 height 21
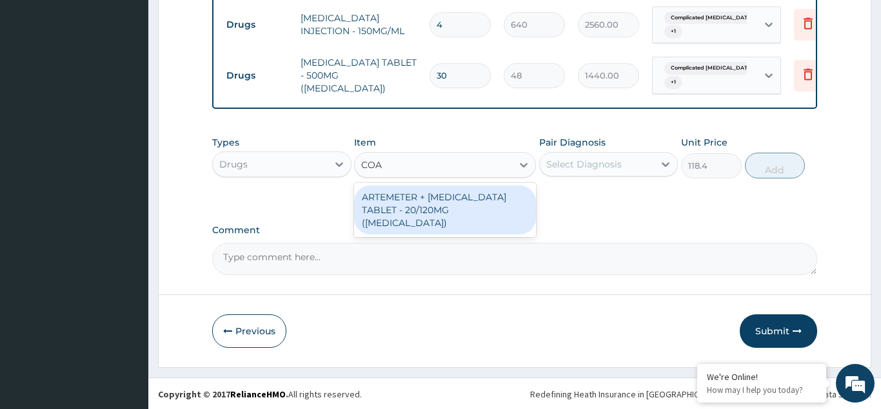
scroll to position [0, 0]
type input "[PERSON_NAME]"
click at [442, 207] on div "ARTEMETER + [MEDICAL_DATA] TABLET - 20/120MG ([MEDICAL_DATA])" at bounding box center [445, 210] width 182 height 49
type input "240"
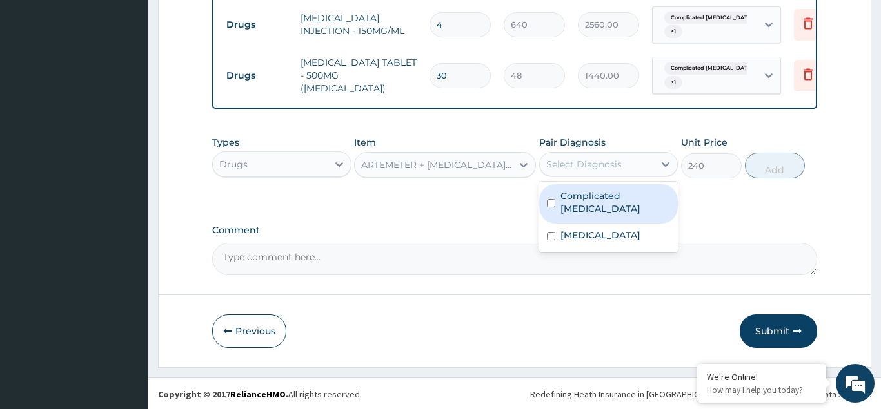
click at [569, 159] on div "Select Diagnosis" at bounding box center [583, 164] width 75 height 13
click at [554, 199] on input "checkbox" at bounding box center [551, 203] width 8 height 8
checkbox input "true"
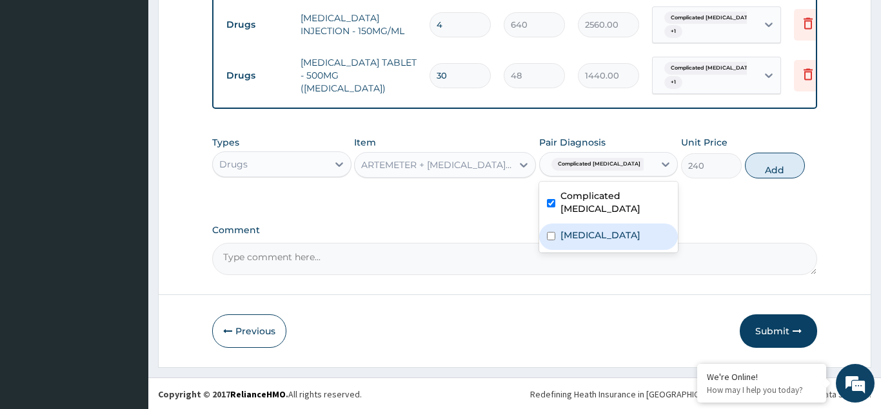
click at [554, 232] on input "checkbox" at bounding box center [551, 236] width 8 height 8
checkbox input "true"
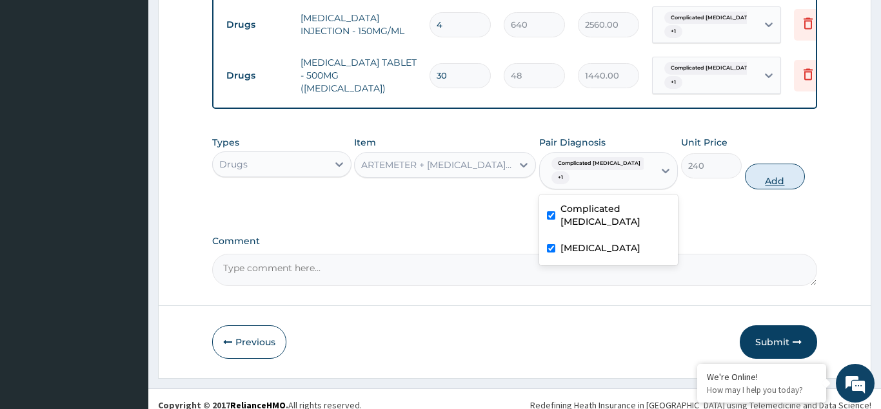
click at [783, 166] on button "Add" at bounding box center [775, 177] width 61 height 26
type input "0"
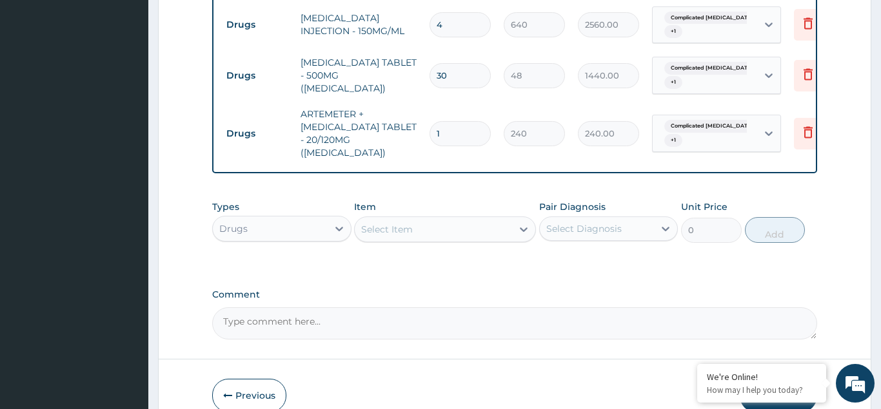
type input "12"
type input "2880.00"
type input "12"
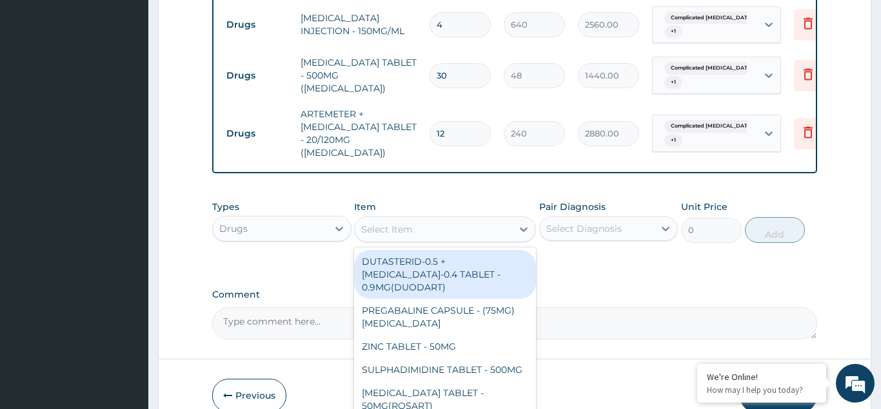
click at [393, 223] on div "Select Item" at bounding box center [387, 229] width 52 height 13
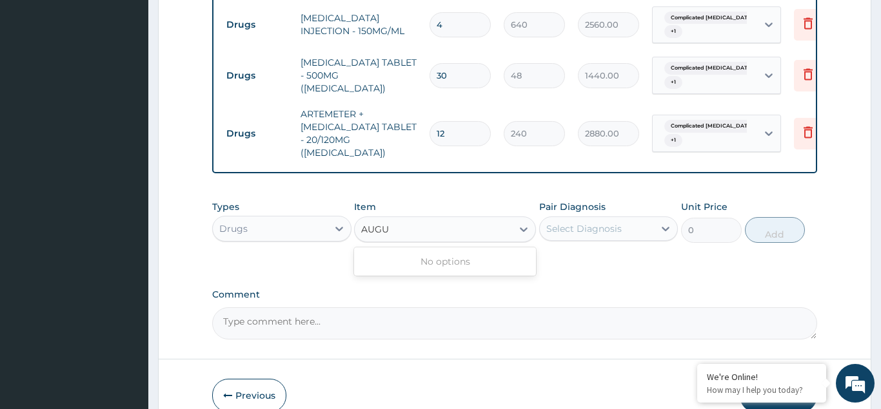
type input "AUG"
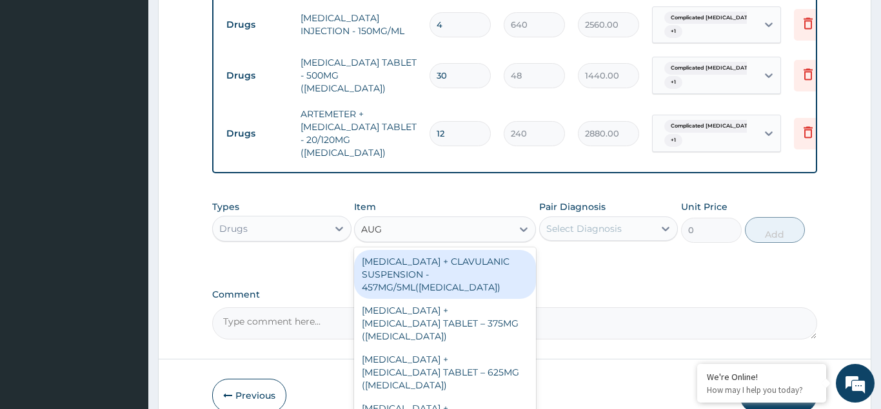
click at [422, 268] on div "[MEDICAL_DATA] + CLAVULANIC SUSPENSION - 457MG/5ML([MEDICAL_DATA])" at bounding box center [445, 274] width 182 height 49
type input "8320"
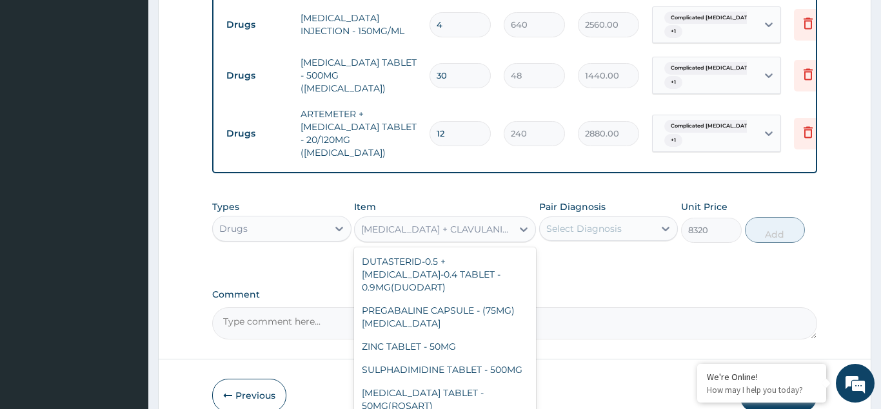
click at [467, 223] on div "[MEDICAL_DATA] + CLAVULANIC SUSPENSION - 457MG/5ML([MEDICAL_DATA])" at bounding box center [437, 229] width 152 height 13
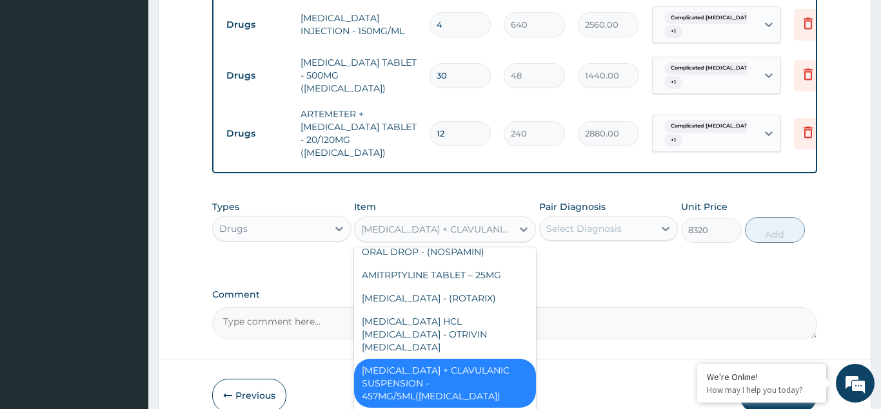
scroll to position [382, 0]
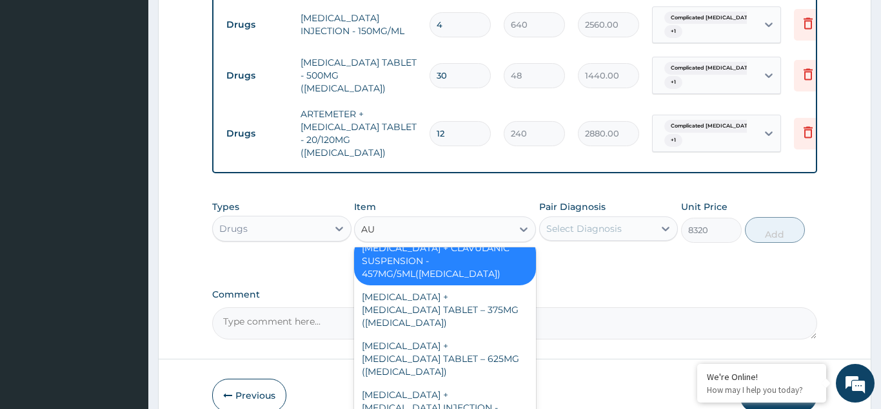
type input "AUG"
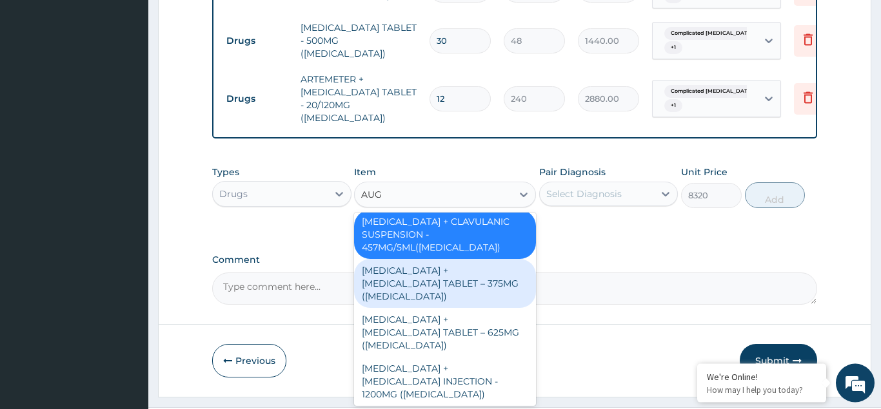
scroll to position [618, 0]
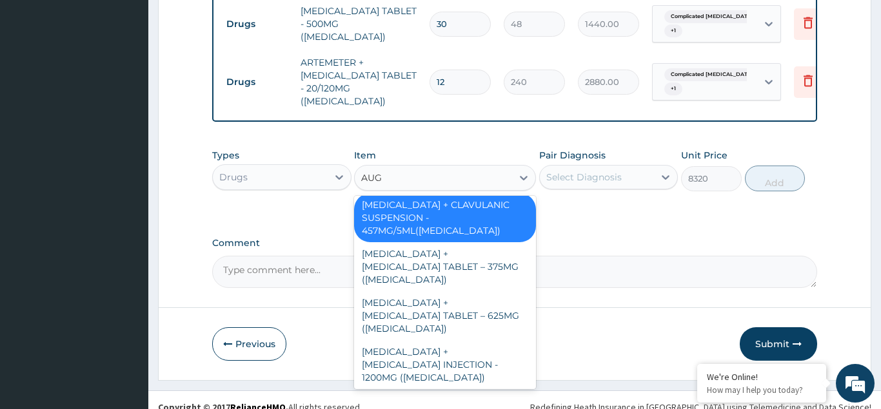
click at [485, 389] on div "[MEDICAL_DATA] + [MEDICAL_DATA] SYR - 228MG/5ML([MEDICAL_DATA])" at bounding box center [445, 413] width 182 height 49
type input "7680"
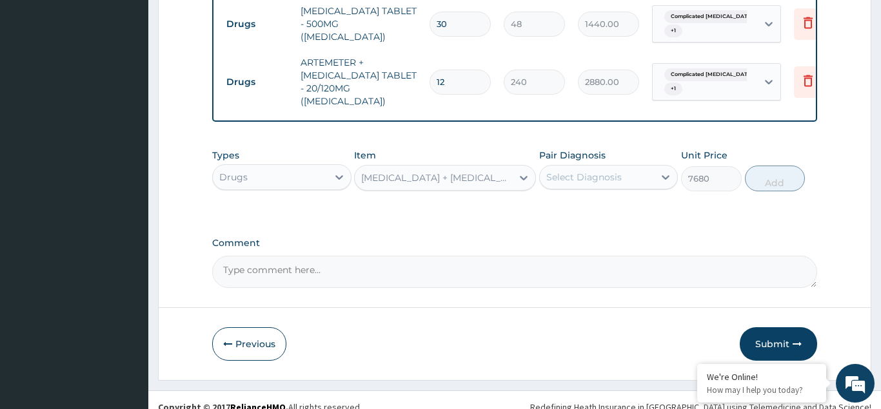
click at [578, 171] on div "Select Diagnosis" at bounding box center [583, 177] width 75 height 13
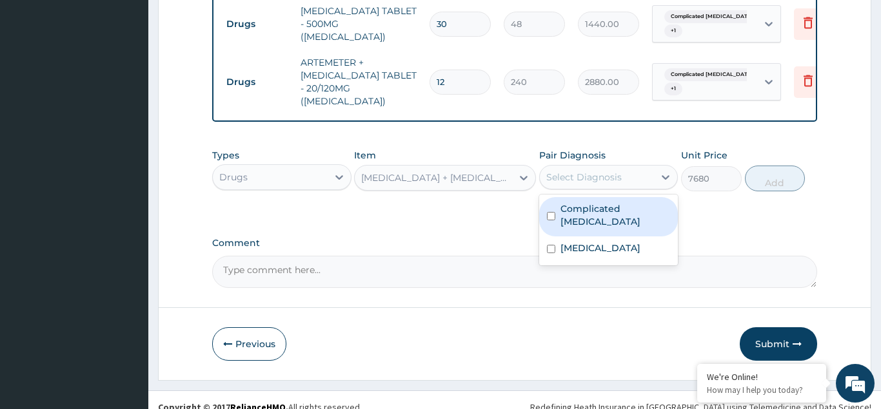
click at [553, 212] on input "checkbox" at bounding box center [551, 216] width 8 height 8
checkbox input "true"
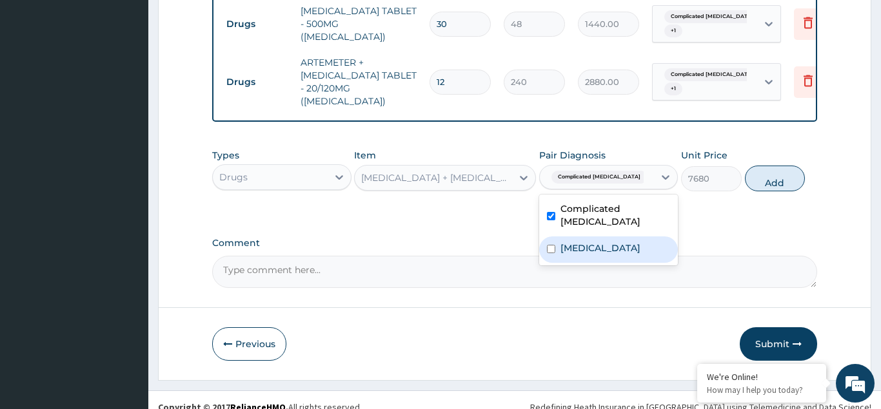
click at [549, 245] on input "checkbox" at bounding box center [551, 249] width 8 height 8
checkbox input "true"
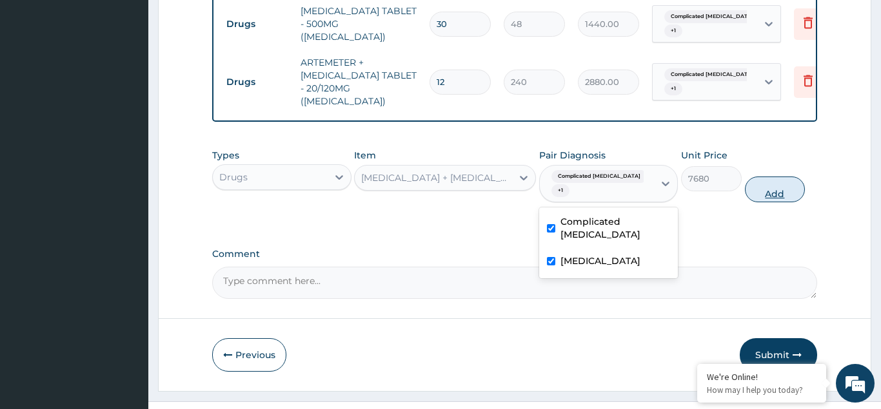
click at [773, 177] on button "Add" at bounding box center [775, 190] width 61 height 26
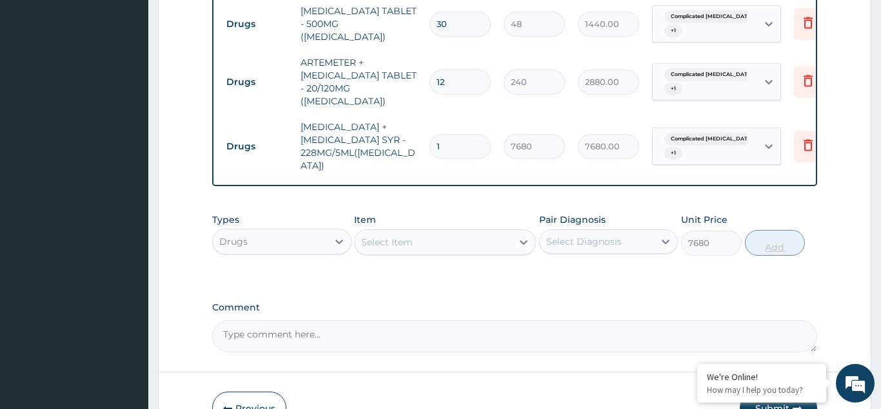
type input "0"
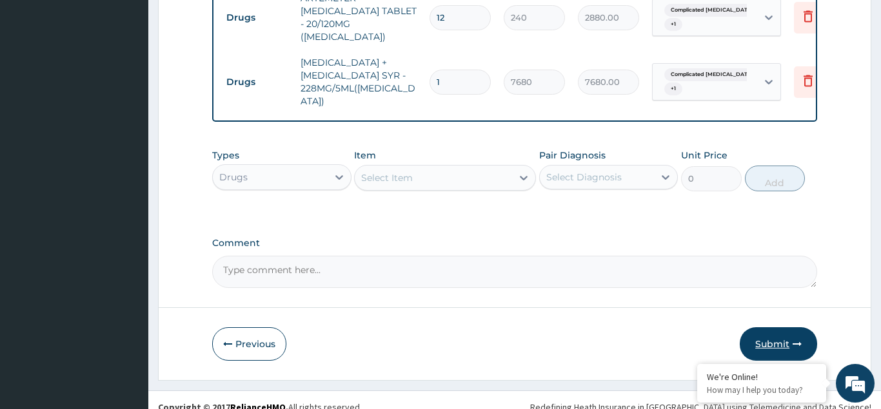
click at [773, 330] on button "Submit" at bounding box center [778, 345] width 77 height 34
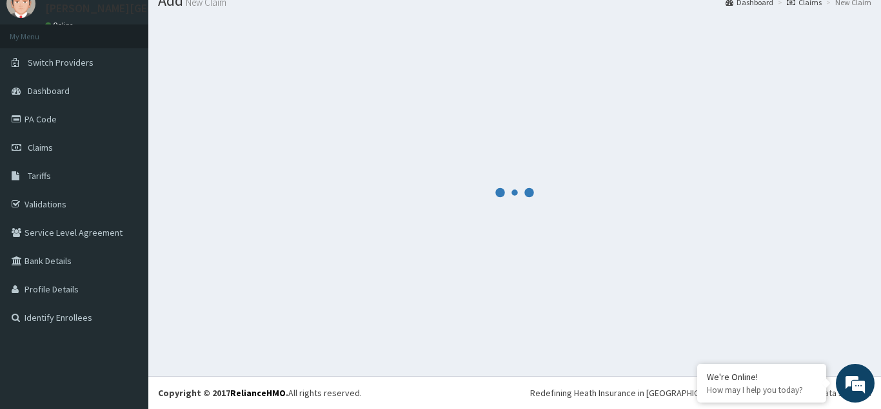
scroll to position [50, 0]
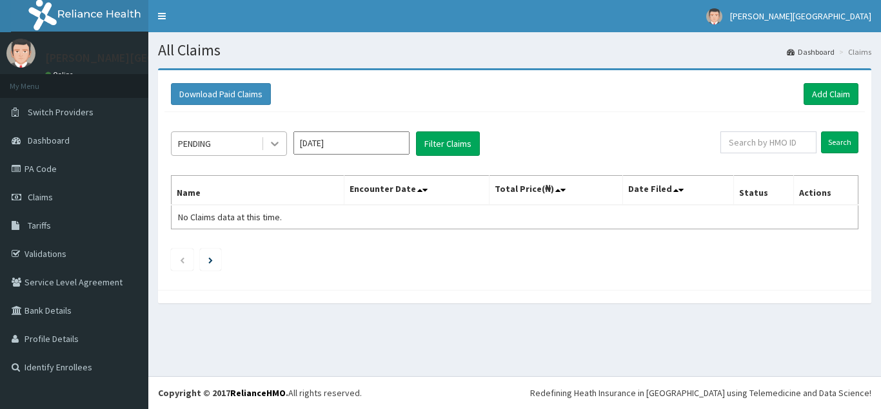
click at [277, 147] on icon at bounding box center [274, 143] width 13 height 13
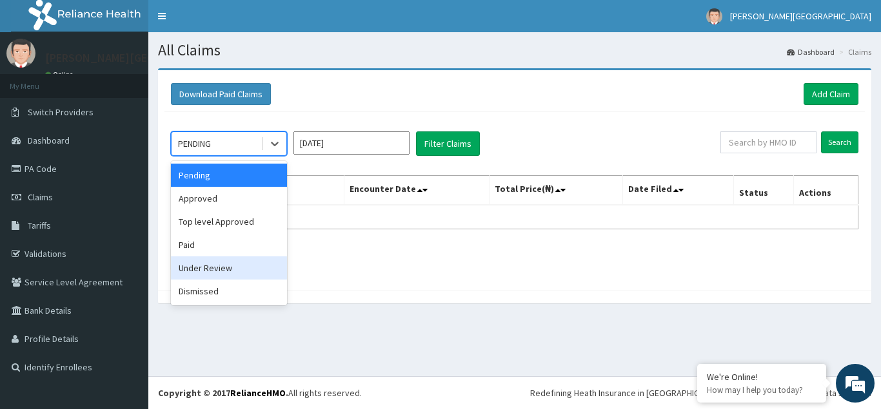
click at [229, 273] on div "Under Review" at bounding box center [229, 268] width 116 height 23
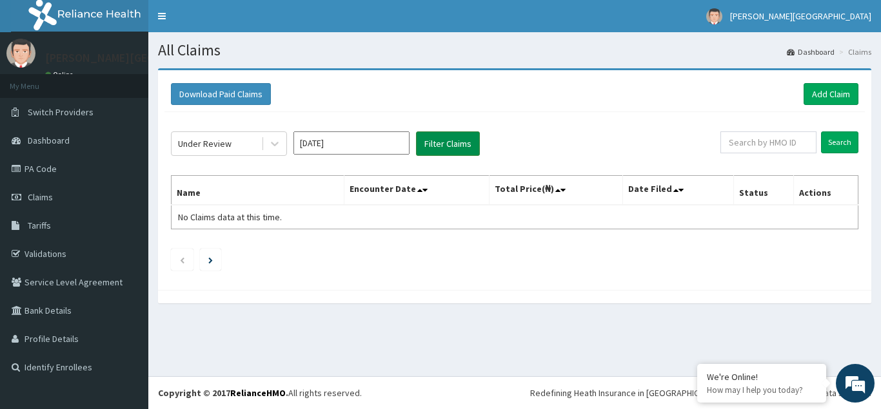
click at [440, 144] on button "Filter Claims" at bounding box center [448, 144] width 64 height 25
click at [277, 144] on icon at bounding box center [275, 144] width 8 height 5
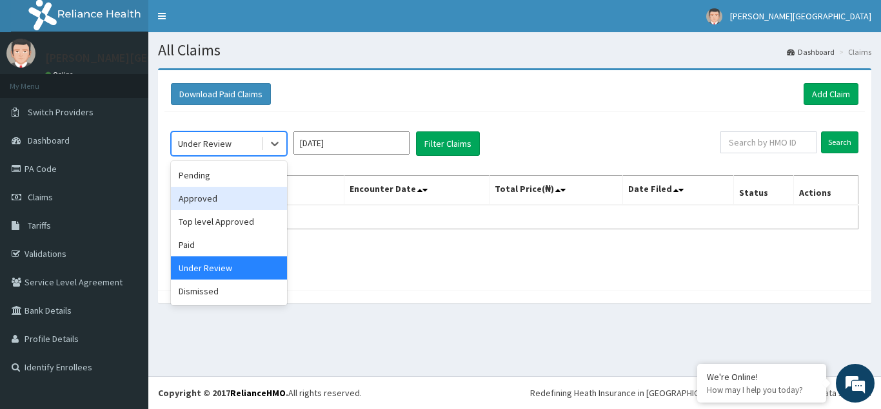
click at [208, 202] on div "Approved" at bounding box center [229, 198] width 116 height 23
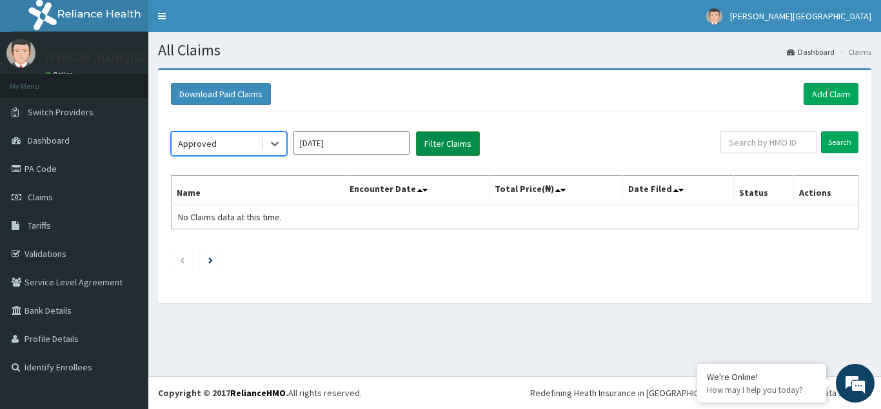
click at [439, 147] on button "Filter Claims" at bounding box center [448, 144] width 64 height 25
